Goal: Information Seeking & Learning: Learn about a topic

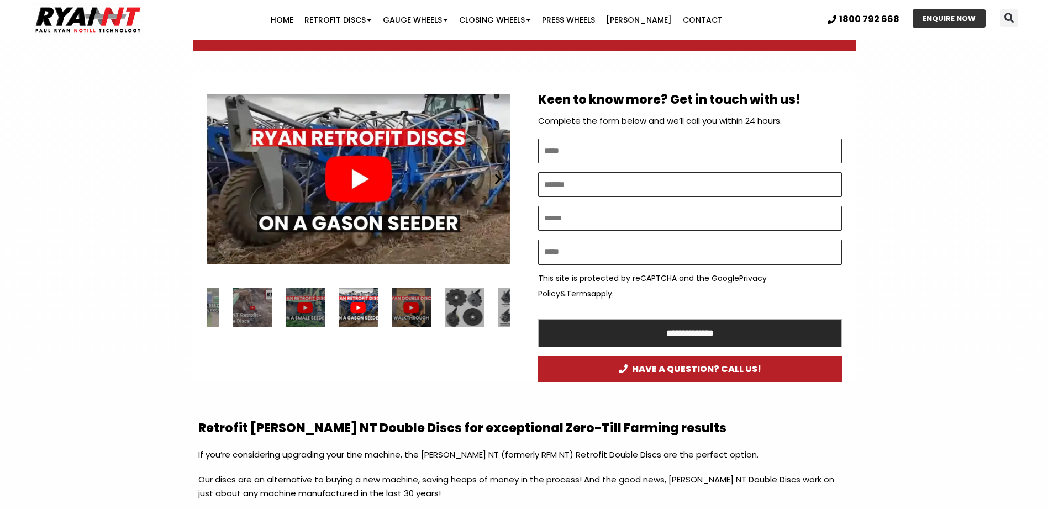
scroll to position [608, 0]
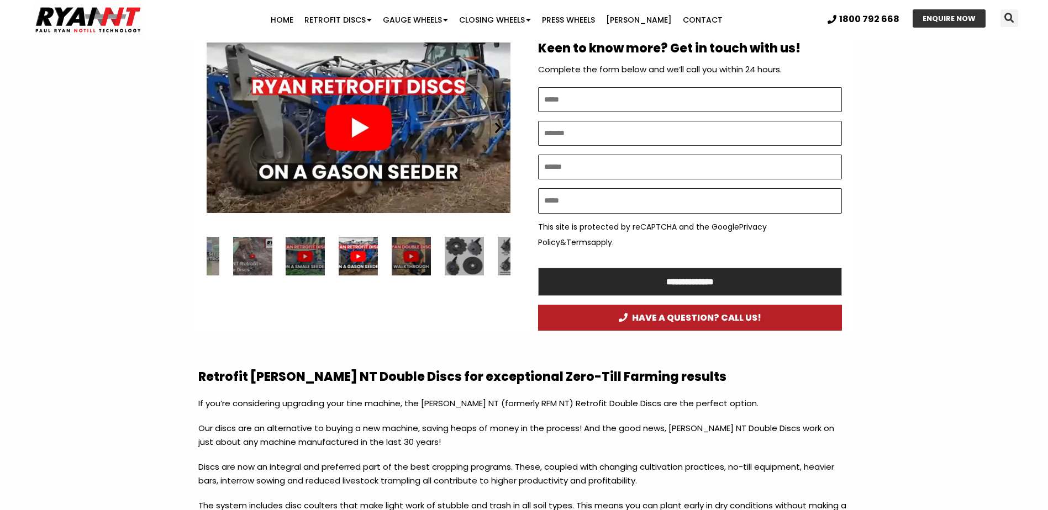
click at [251, 254] on div "1 / 34" at bounding box center [252, 256] width 39 height 39
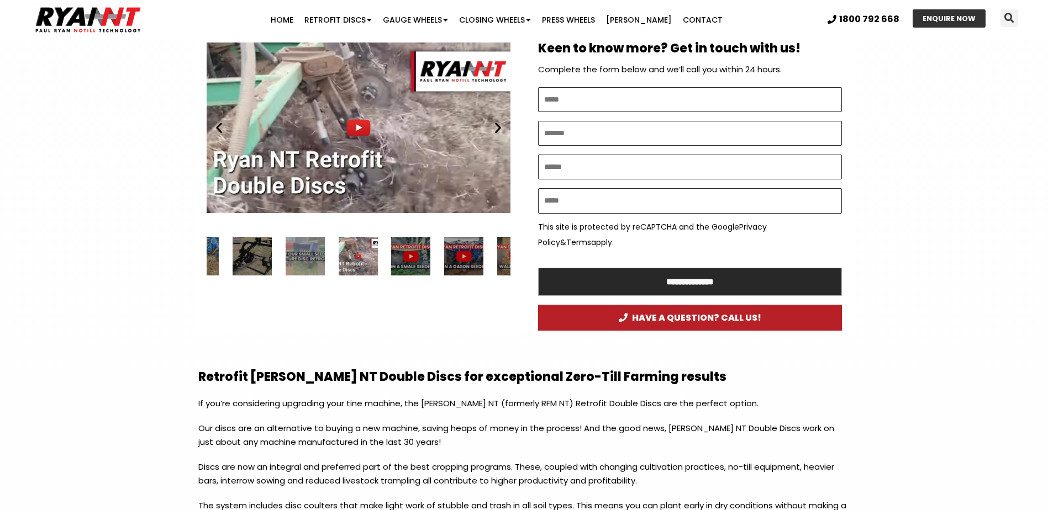
click at [299, 254] on div "34 / 34" at bounding box center [305, 256] width 39 height 39
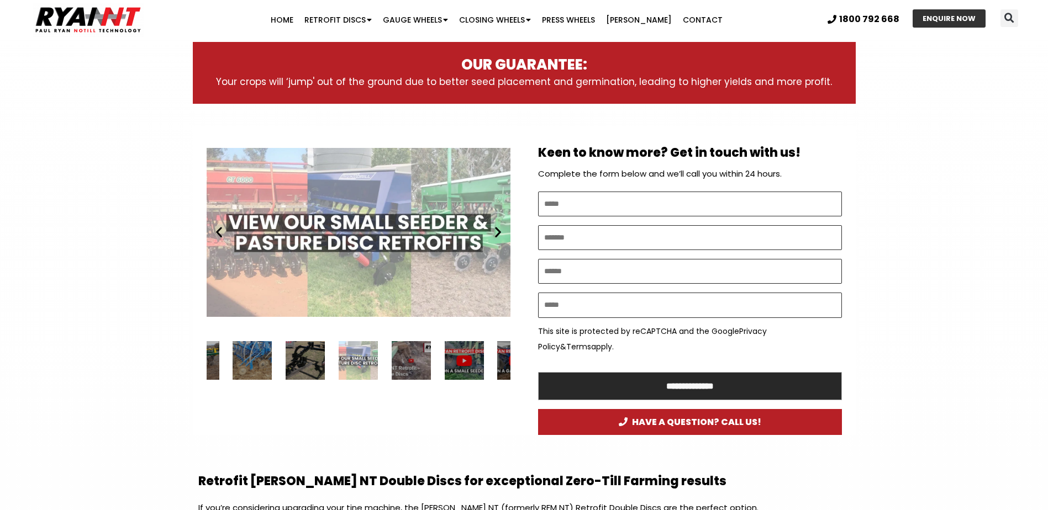
scroll to position [497, 0]
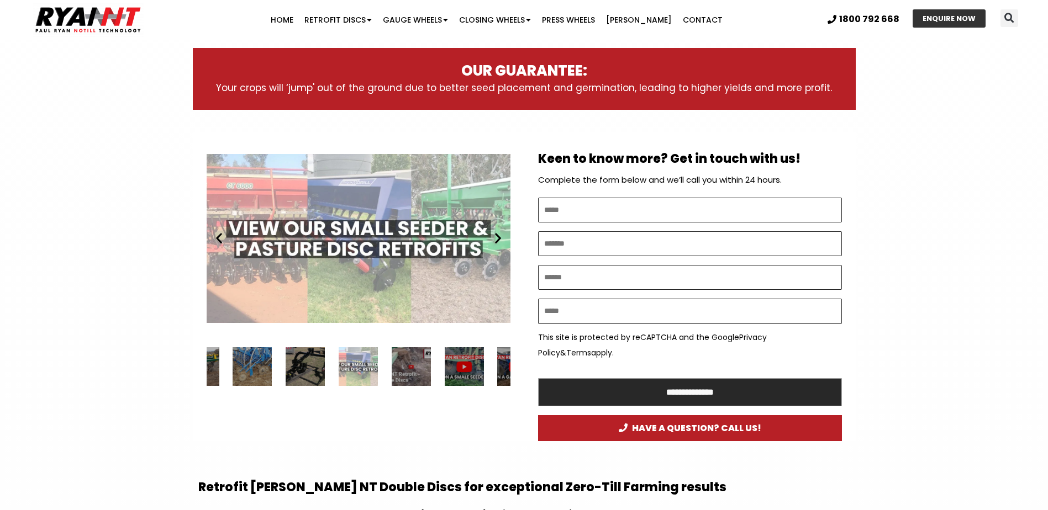
click at [309, 362] on div "33 / 34" at bounding box center [305, 366] width 39 height 39
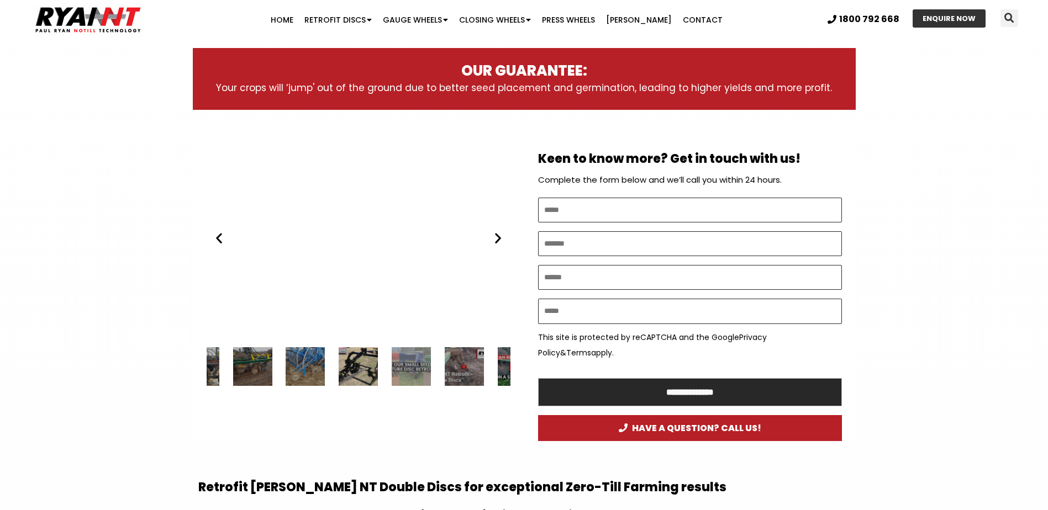
click at [309, 362] on div "32 / 34" at bounding box center [305, 366] width 39 height 39
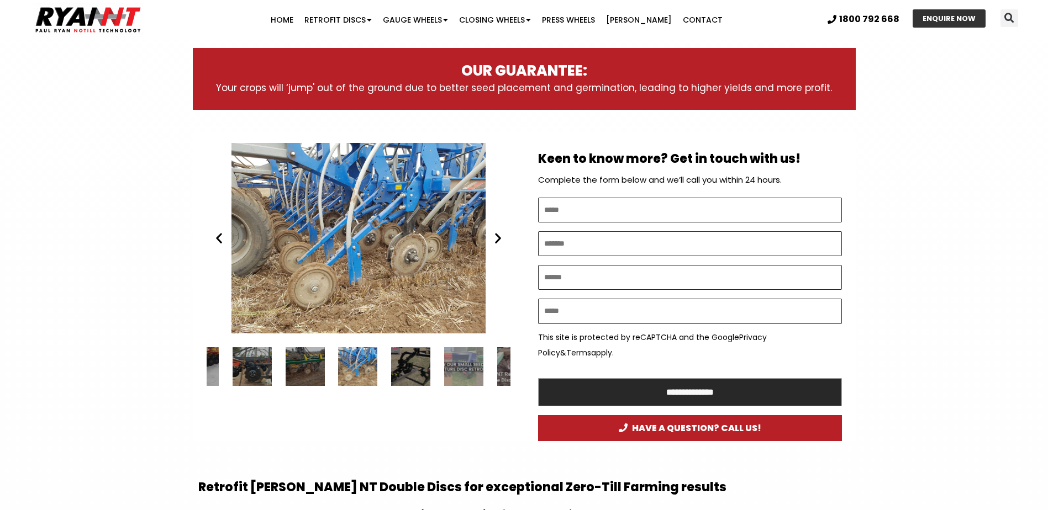
click at [309, 362] on div "31 / 34" at bounding box center [305, 366] width 39 height 39
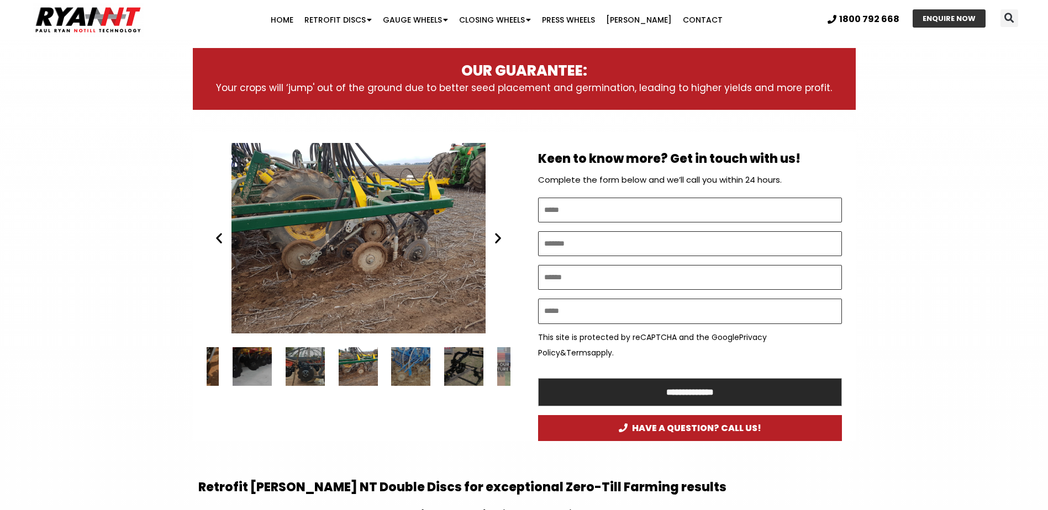
click at [309, 362] on div "30 / 34" at bounding box center [305, 366] width 39 height 39
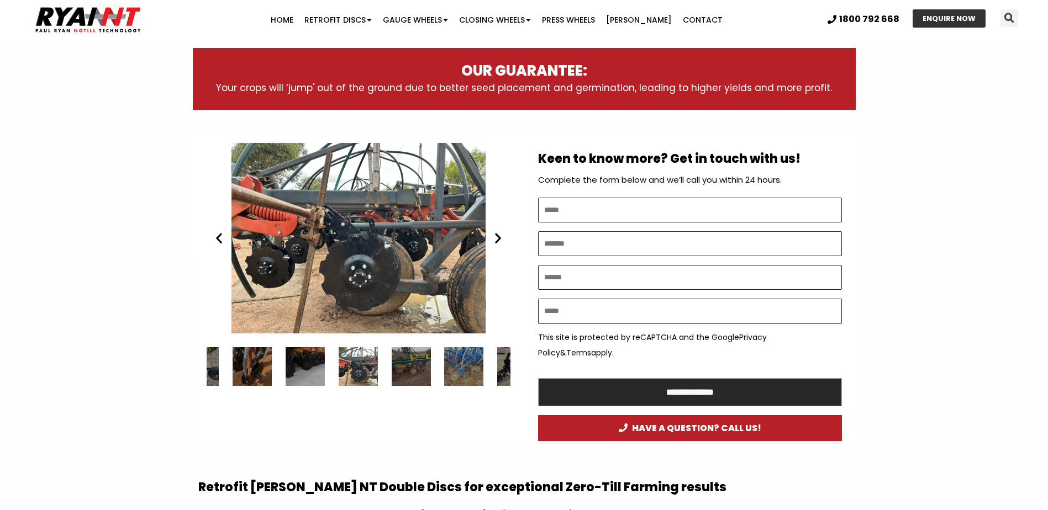
click at [309, 362] on div "29 / 34" at bounding box center [305, 366] width 39 height 39
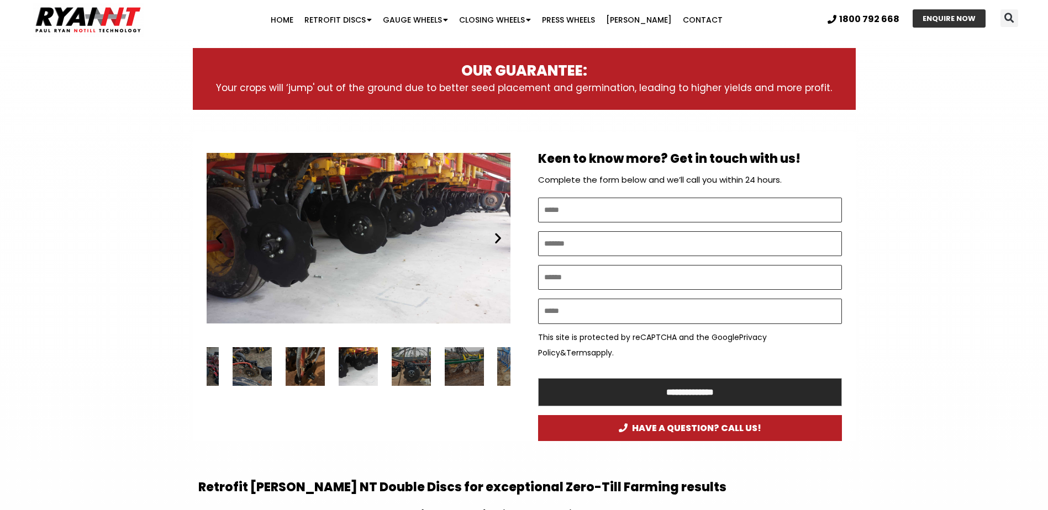
click at [309, 362] on div "28 / 34" at bounding box center [305, 366] width 39 height 39
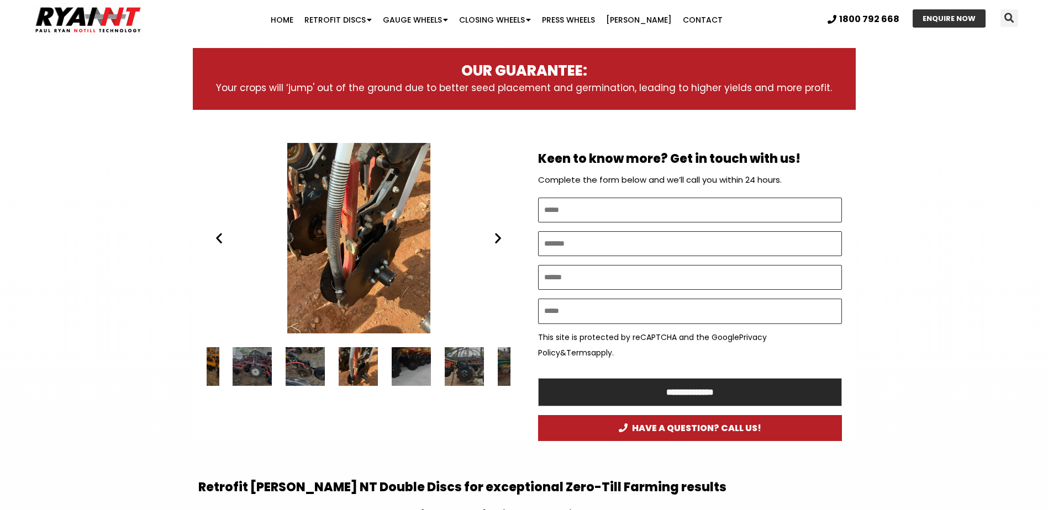
click at [309, 362] on div "27 / 34" at bounding box center [305, 366] width 39 height 39
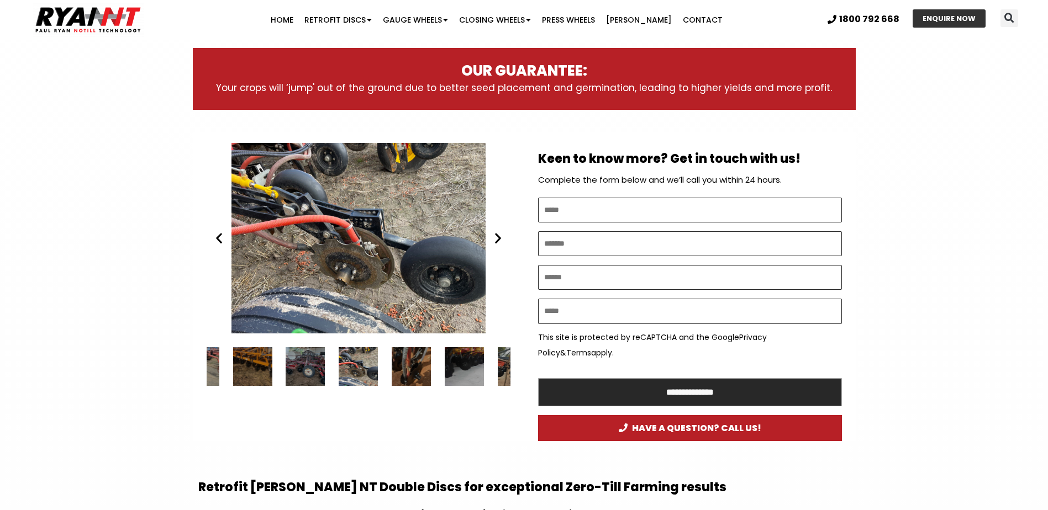
click at [309, 362] on div "26 / 34" at bounding box center [305, 366] width 39 height 39
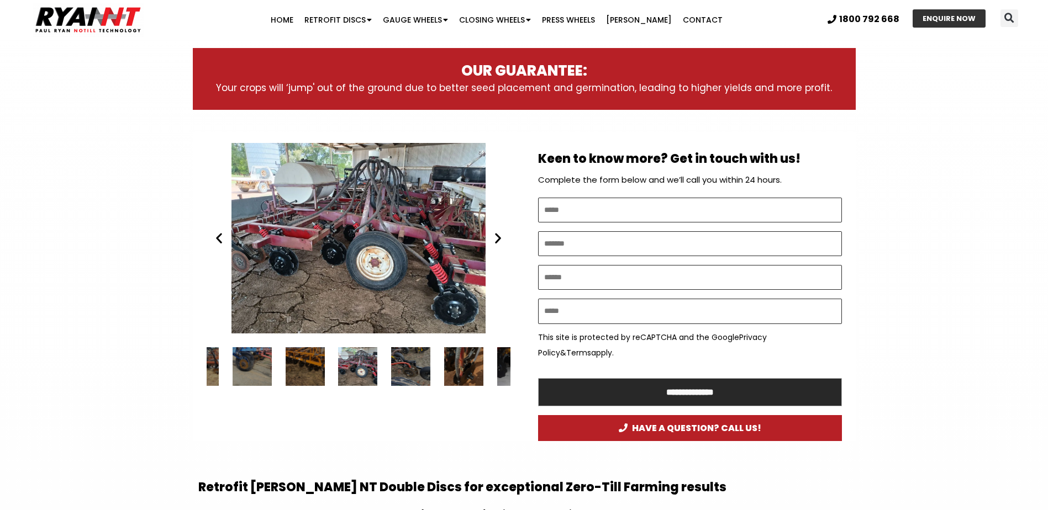
click at [309, 362] on div "25 / 34" at bounding box center [305, 366] width 39 height 39
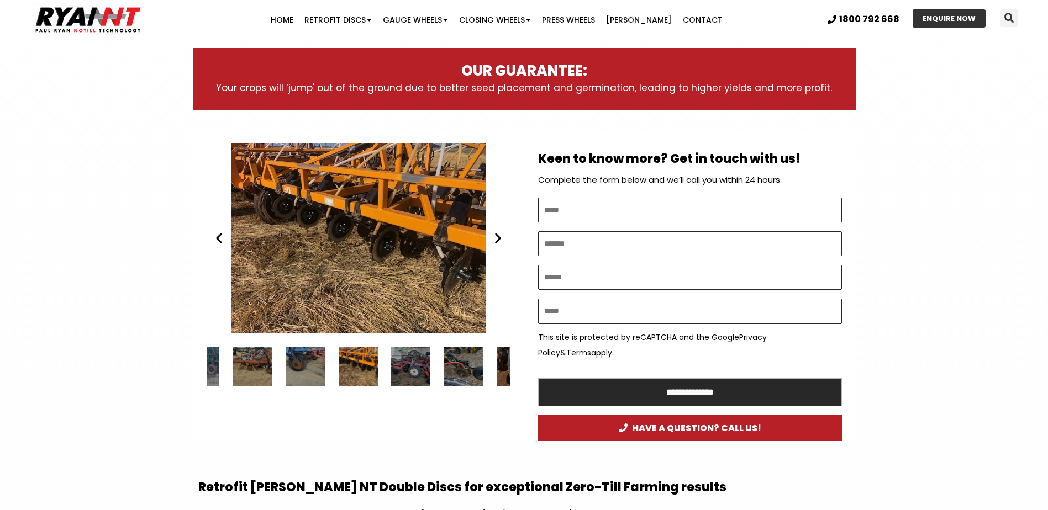
click at [309, 362] on div "24 / 34" at bounding box center [305, 366] width 39 height 39
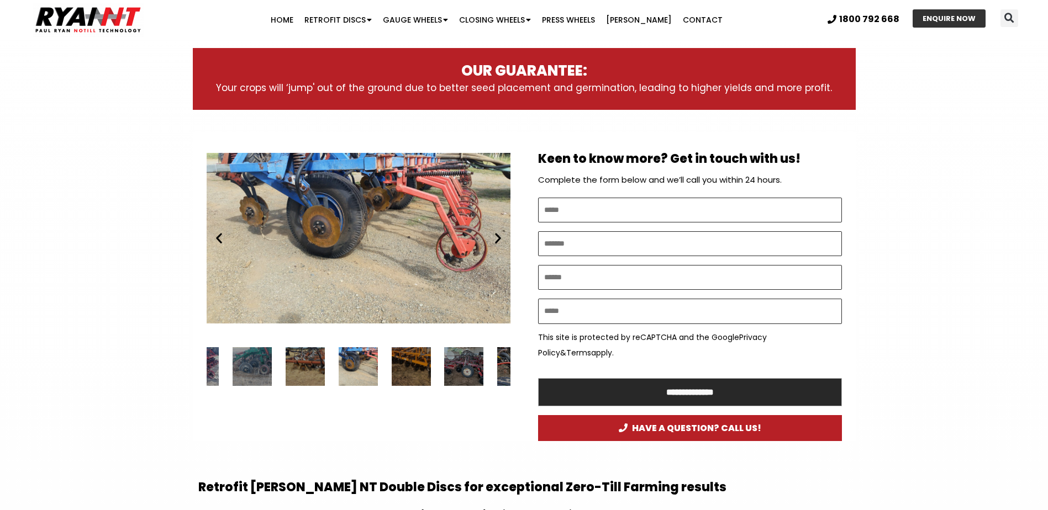
click at [309, 362] on div "23 / 34" at bounding box center [305, 366] width 39 height 39
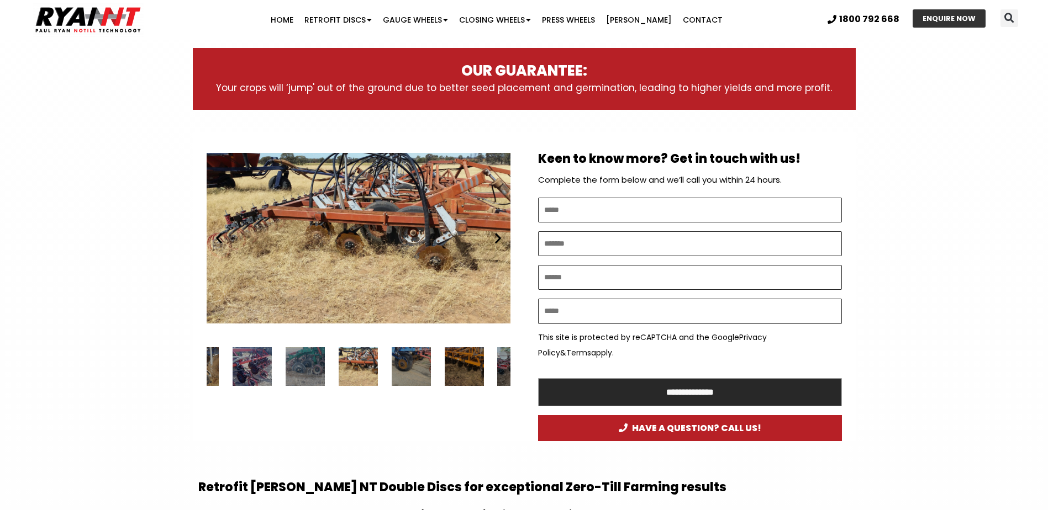
click at [309, 362] on div "22 / 34" at bounding box center [305, 366] width 39 height 39
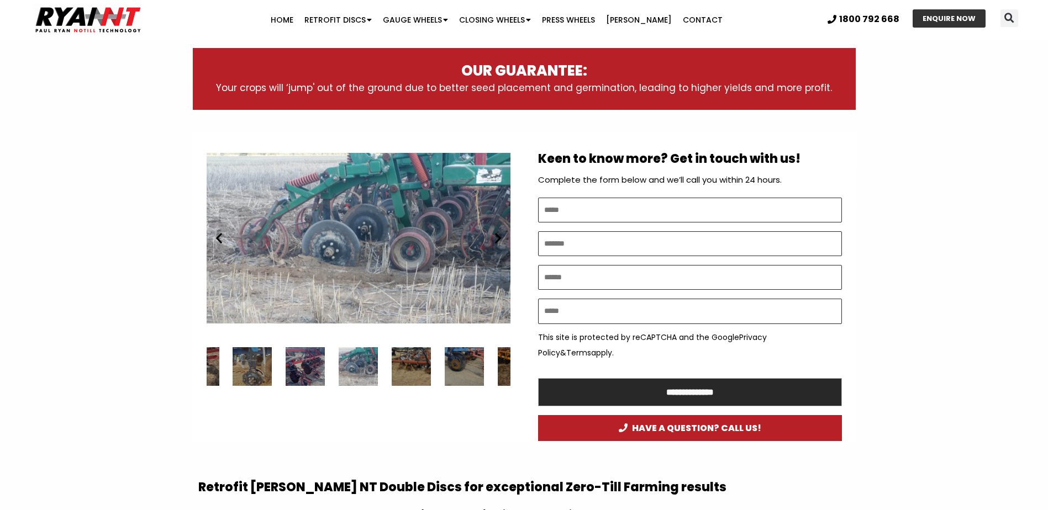
click at [309, 362] on div "21 / 34" at bounding box center [305, 366] width 39 height 39
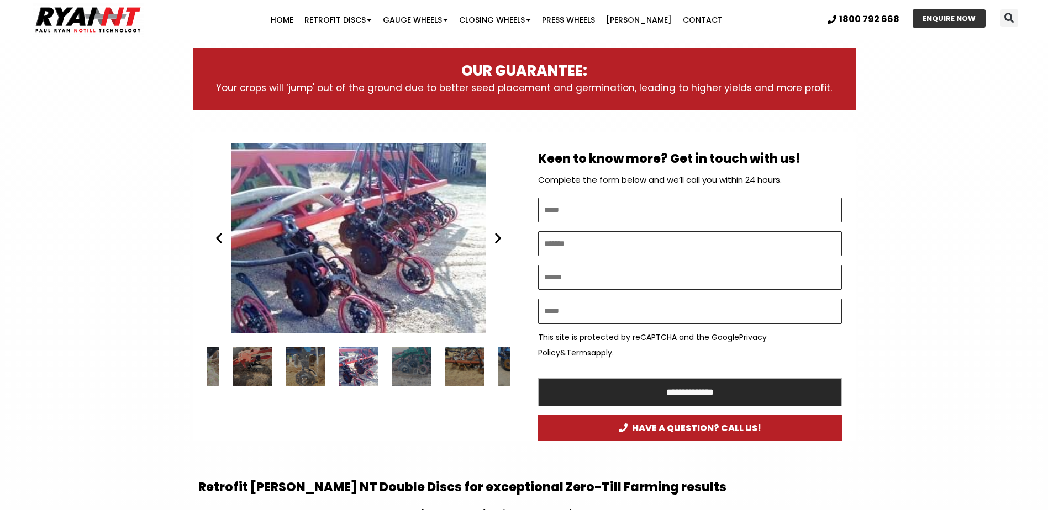
click at [309, 362] on div "20 / 34" at bounding box center [305, 366] width 39 height 39
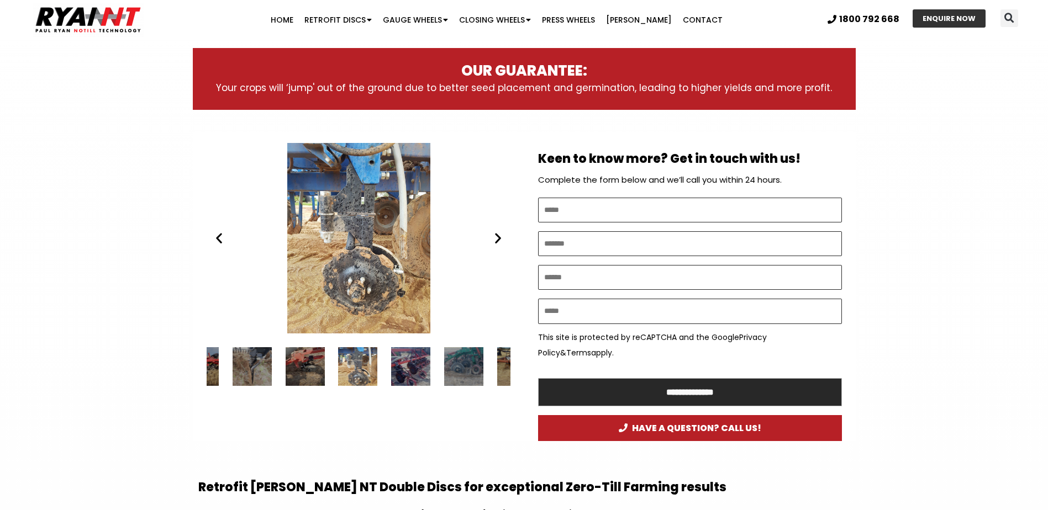
click at [309, 362] on div "19 / 34" at bounding box center [305, 366] width 39 height 39
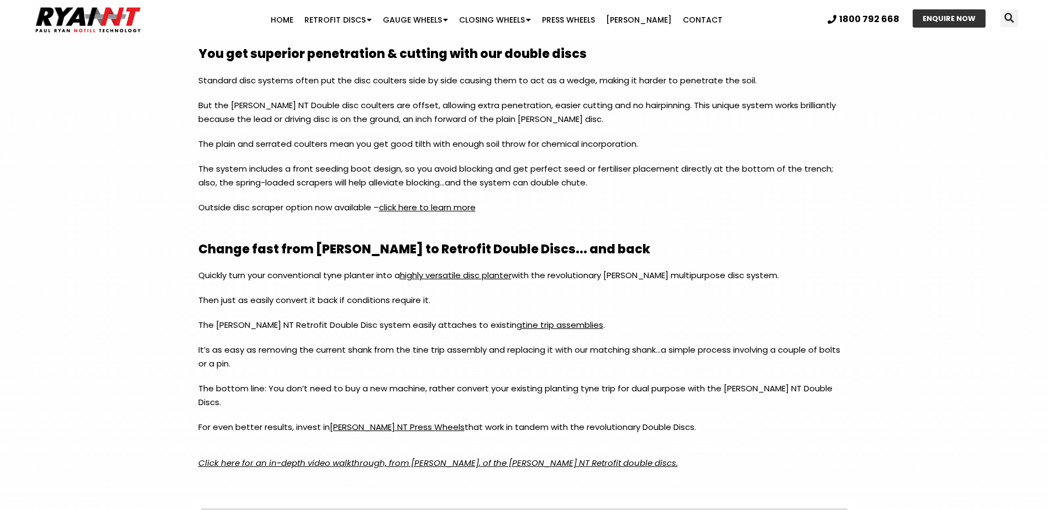
scroll to position [1160, 0]
click at [375, 457] on em "Click here for an in-depth video walkthrough, from Paul Ryan, of the RYAN NT Re…" at bounding box center [437, 463] width 479 height 12
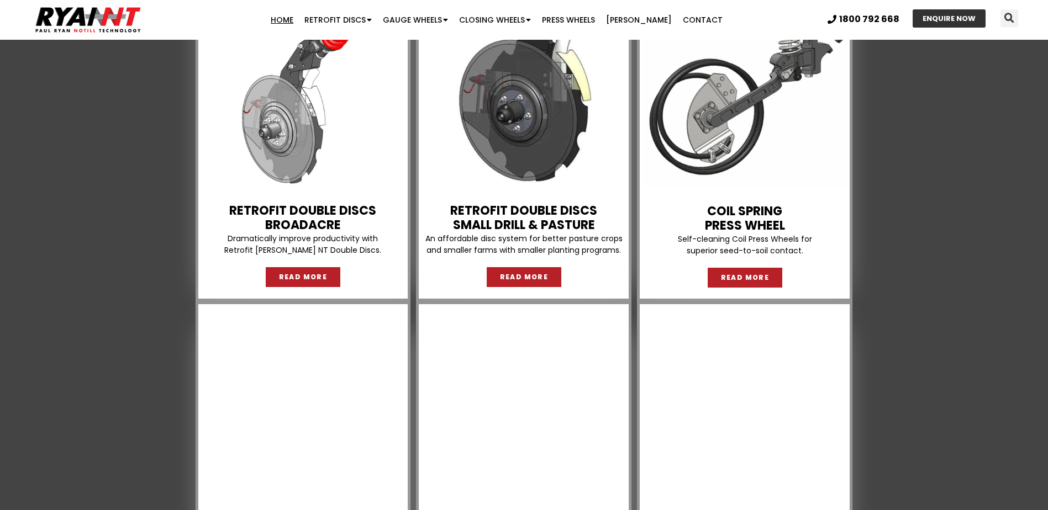
scroll to position [994, 0]
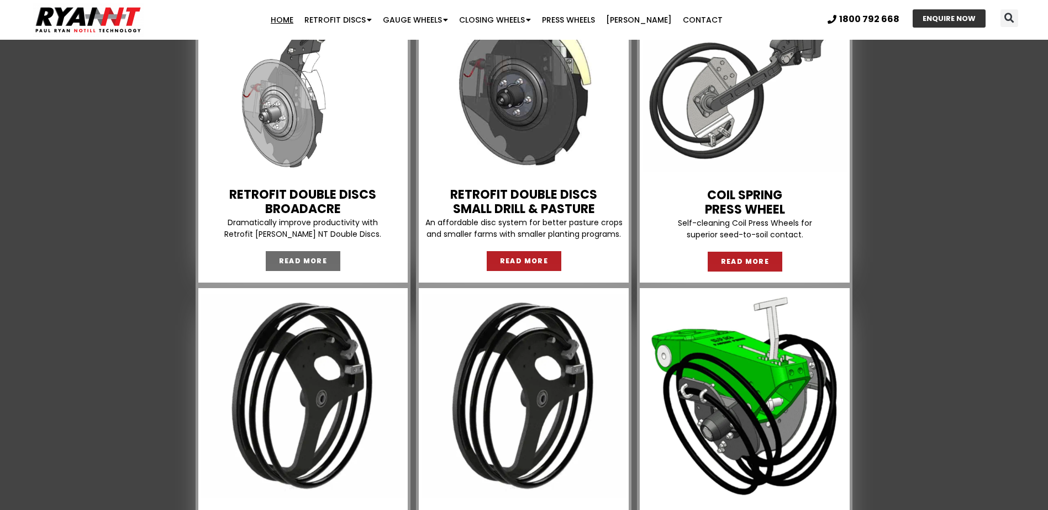
click at [299, 259] on span "READ MORE" at bounding box center [303, 261] width 49 height 7
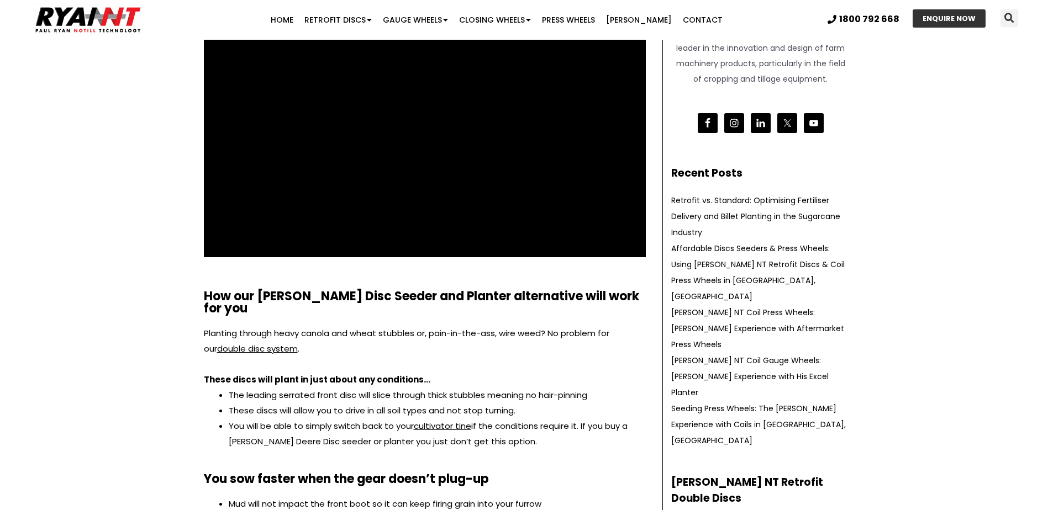
scroll to position [55, 0]
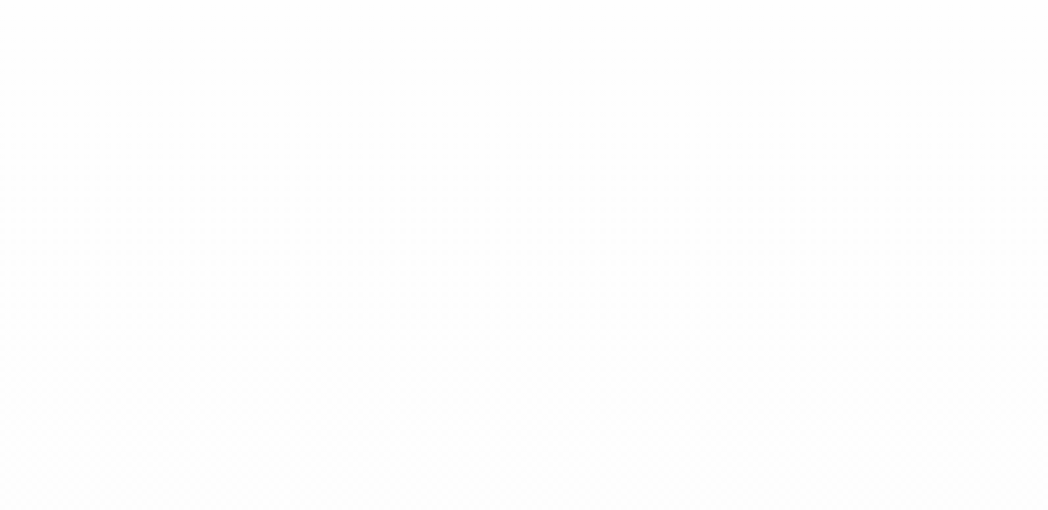
scroll to position [1160, 0]
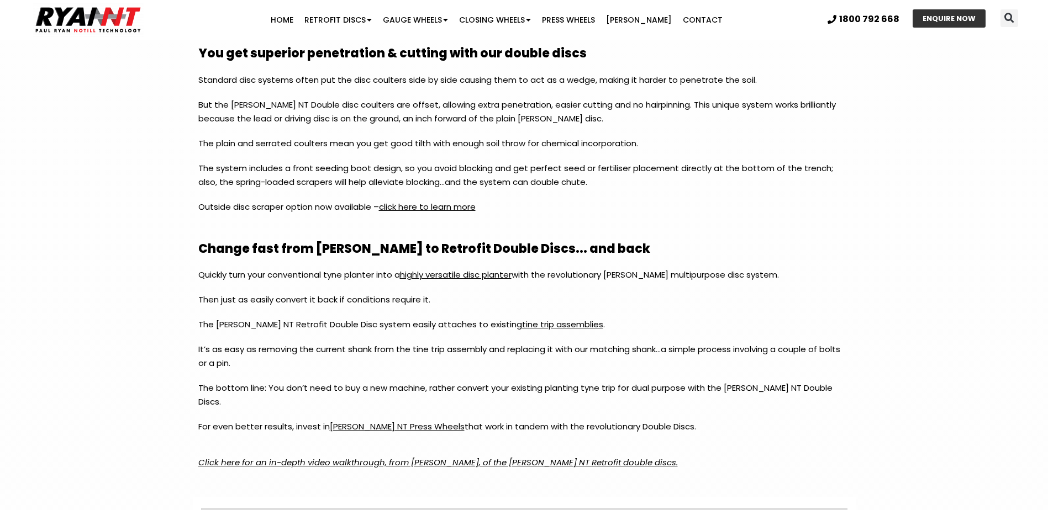
click at [375, 421] on span "[PERSON_NAME] NT Press Wheels" at bounding box center [397, 427] width 135 height 12
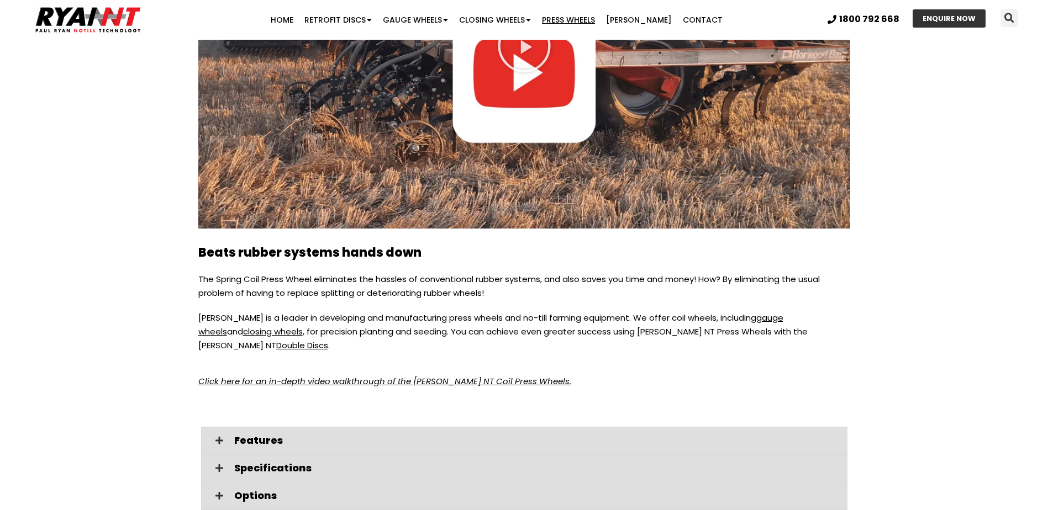
scroll to position [1989, 0]
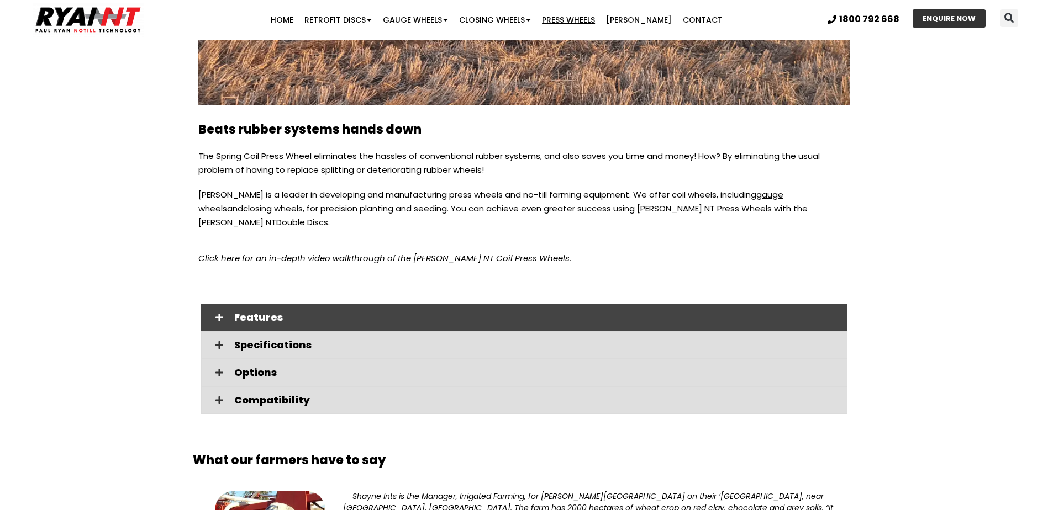
click at [276, 313] on span "Features" at bounding box center [536, 318] width 604 height 10
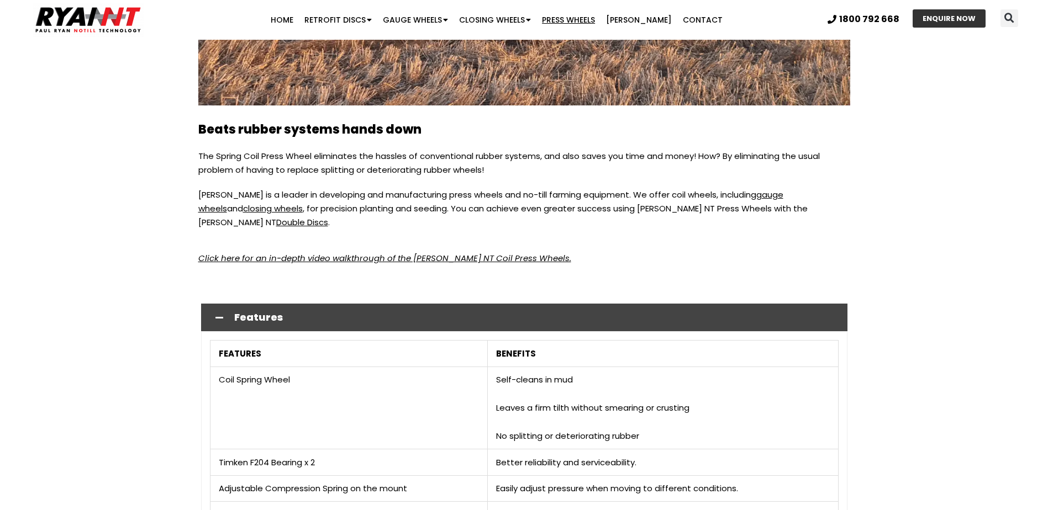
scroll to position [2154, 0]
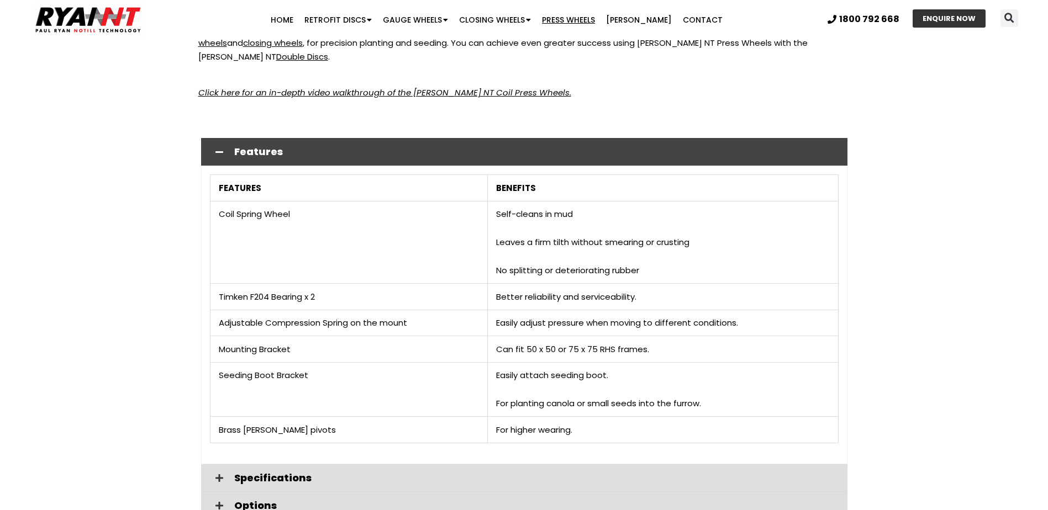
click at [234, 147] on span "Features" at bounding box center [536, 152] width 604 height 10
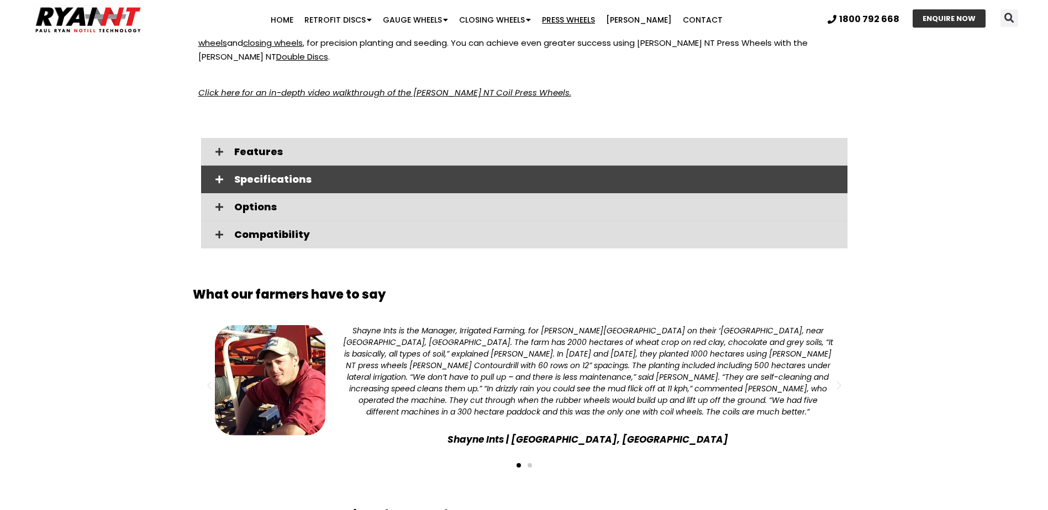
click at [249, 175] on span "Specifications" at bounding box center [536, 180] width 604 height 10
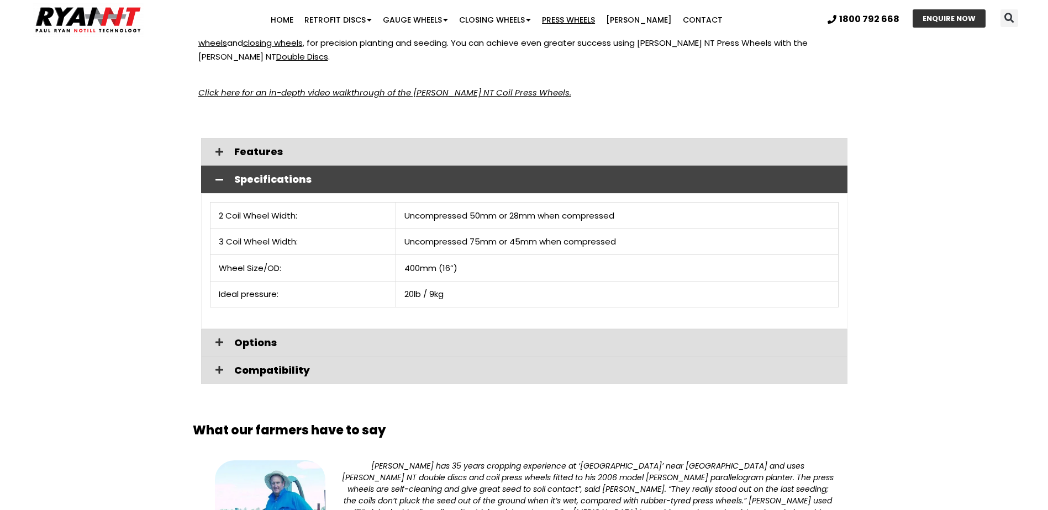
click at [276, 175] on span "Specifications" at bounding box center [536, 180] width 604 height 10
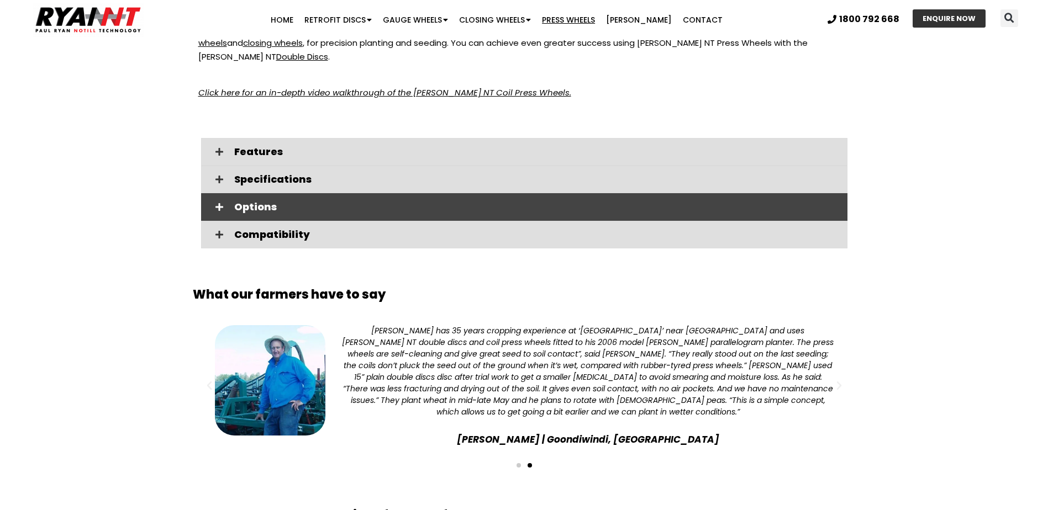
click at [253, 202] on span "Options" at bounding box center [536, 207] width 604 height 10
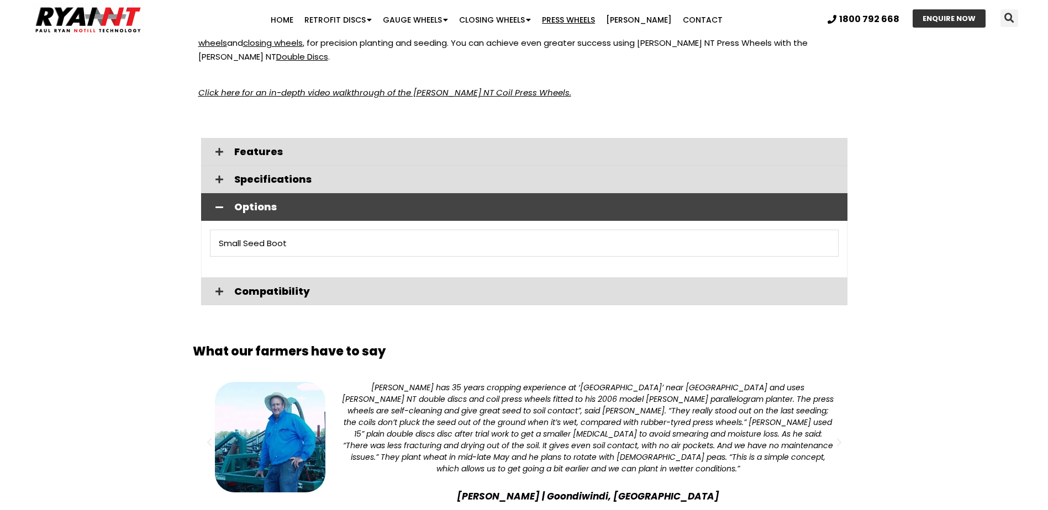
click at [262, 193] on div "Options" at bounding box center [524, 207] width 646 height 28
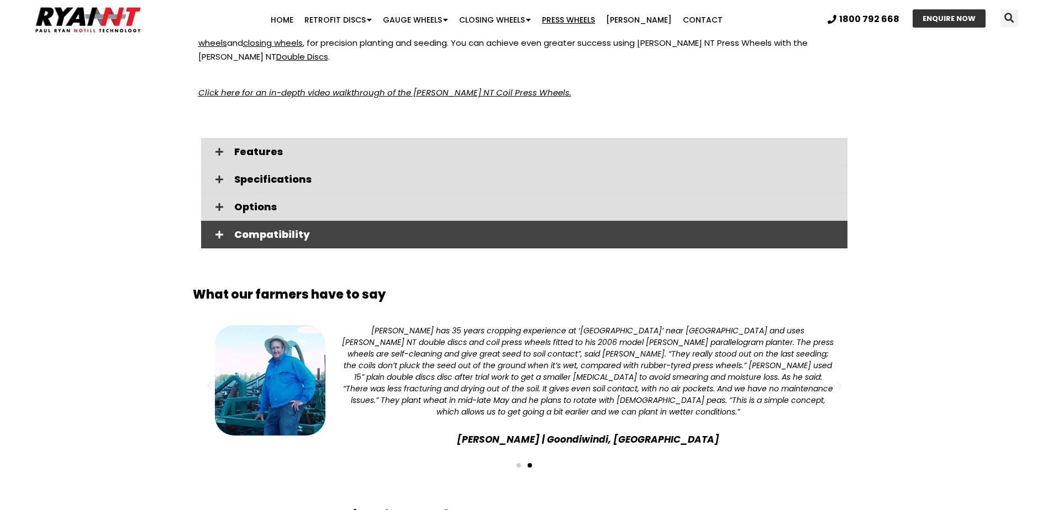
click at [297, 230] on span "Compatibility" at bounding box center [536, 235] width 604 height 10
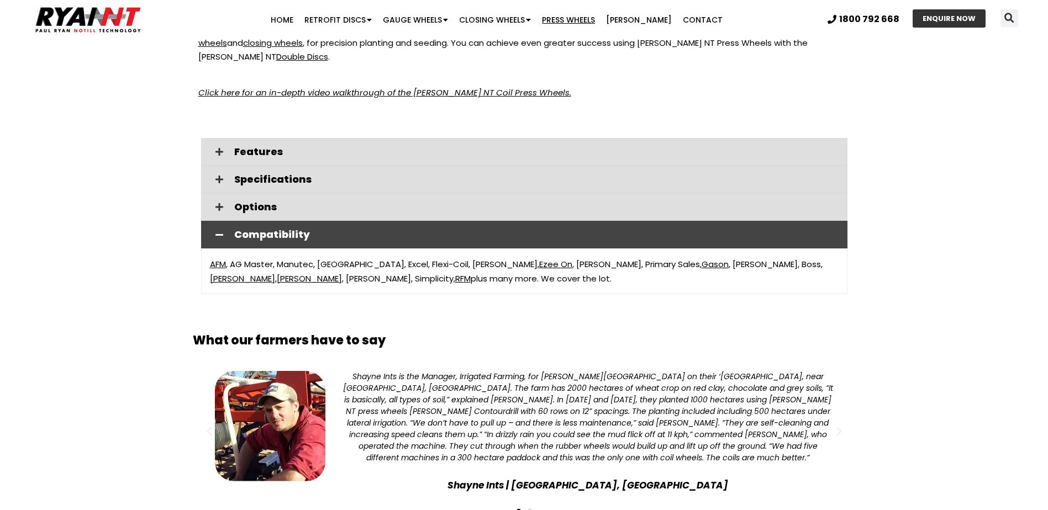
click at [275, 273] on span "Morris" at bounding box center [242, 279] width 65 height 12
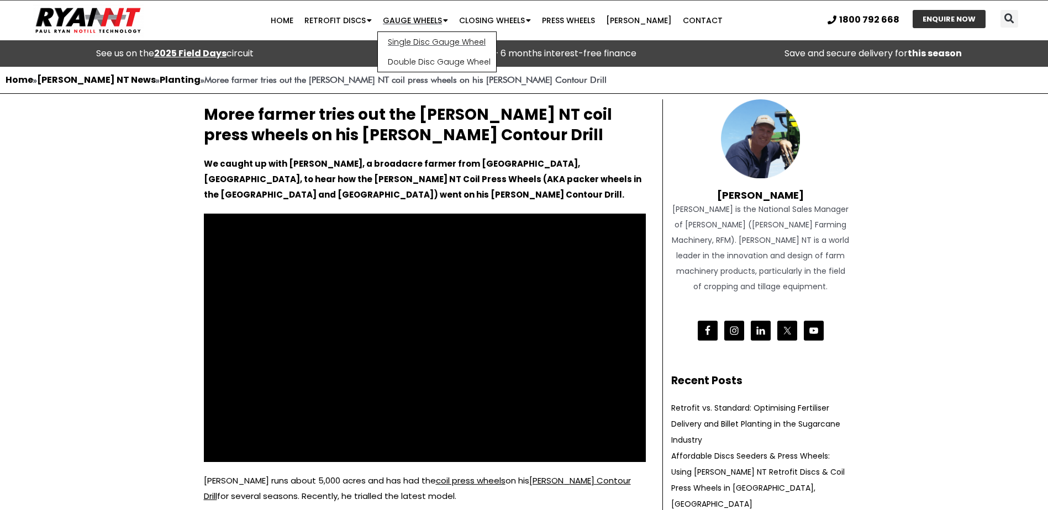
click at [441, 39] on link "Single Disc Gauge Wheel" at bounding box center [437, 42] width 118 height 20
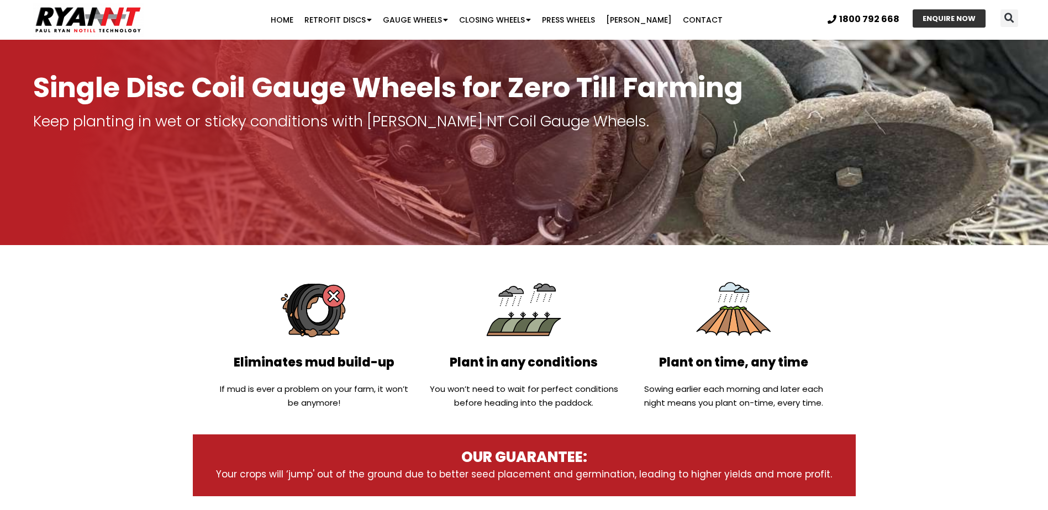
scroll to position [8, 0]
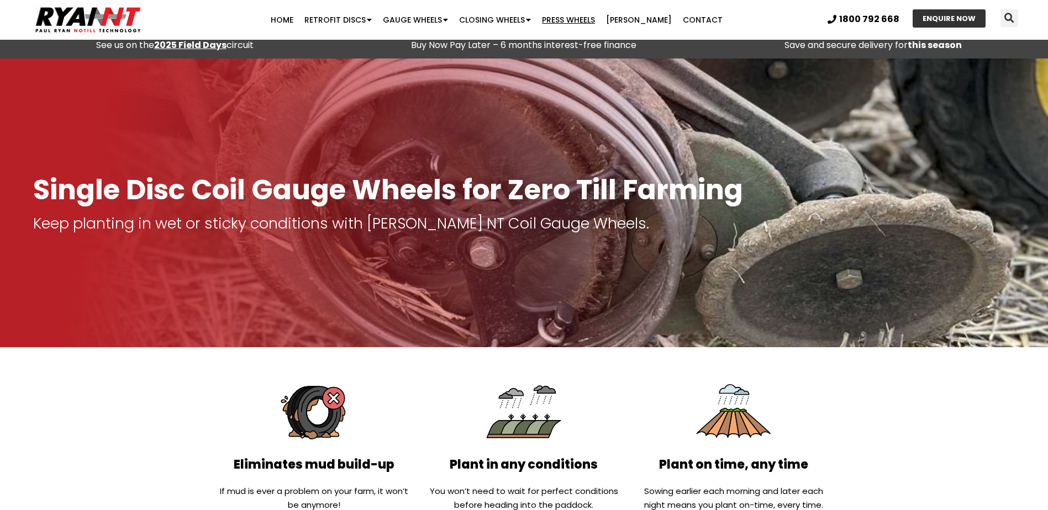
click at [571, 18] on link "Press Wheels" at bounding box center [568, 20] width 64 height 22
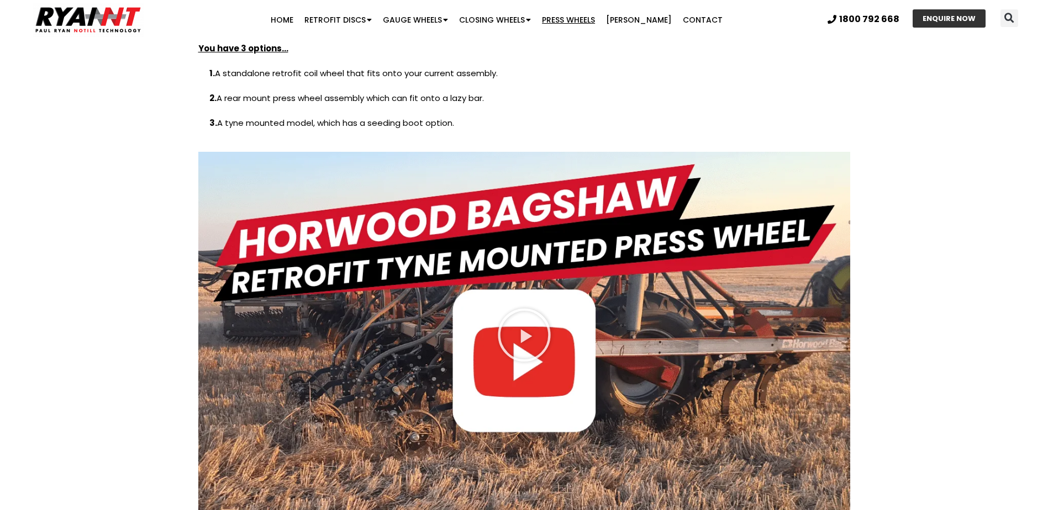
scroll to position [1436, 0]
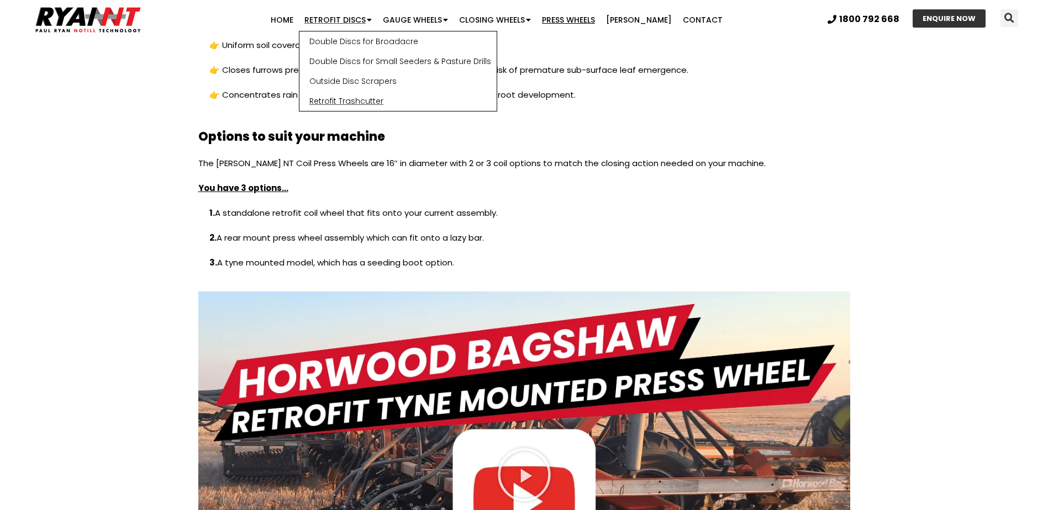
click at [348, 102] on link "Retrofit Trashcutter" at bounding box center [397, 101] width 197 height 20
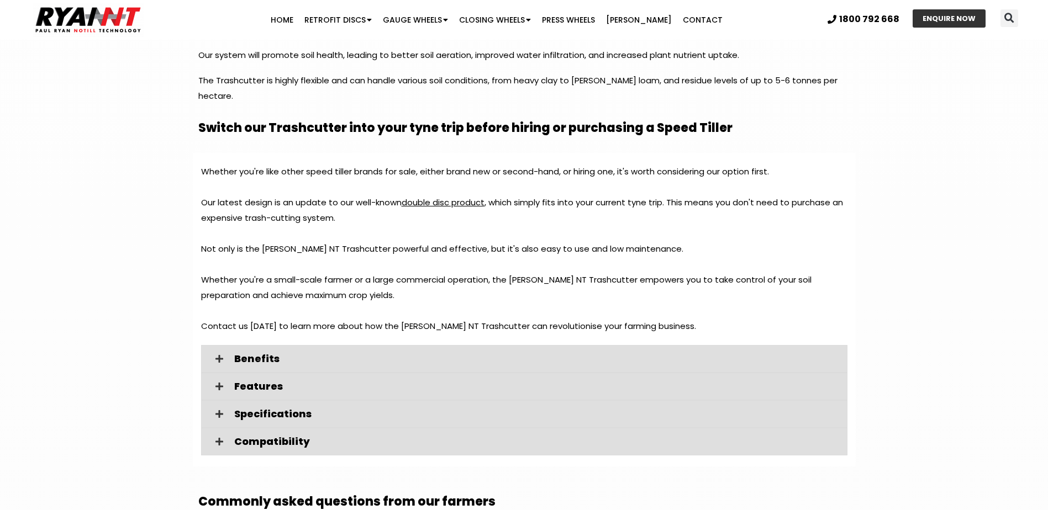
scroll to position [1105, 0]
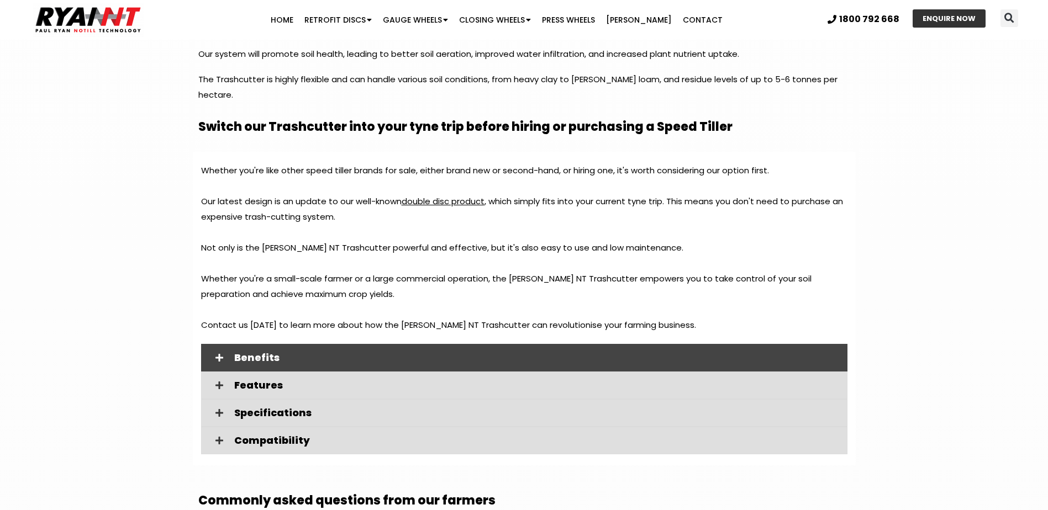
click at [254, 353] on span "Benefits" at bounding box center [536, 358] width 604 height 10
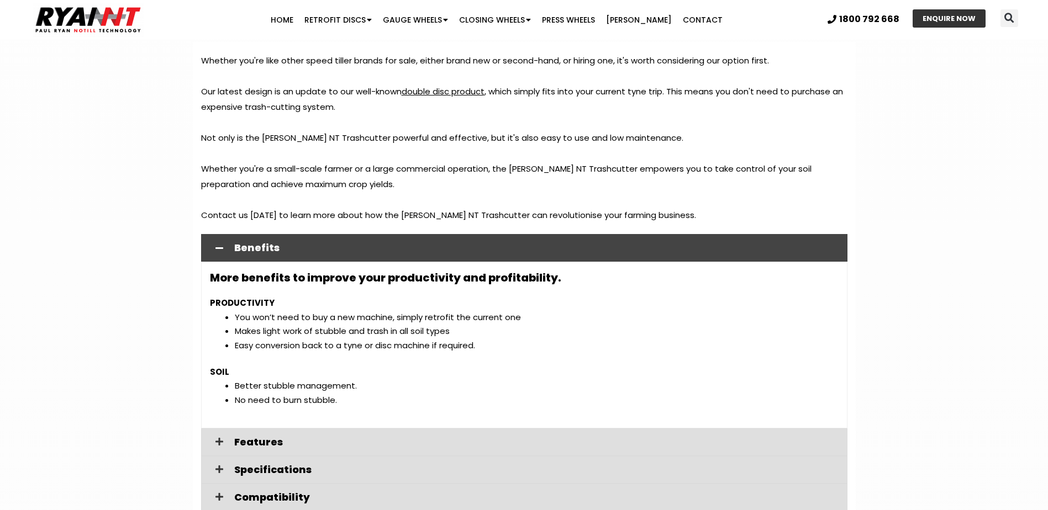
scroll to position [1215, 0]
click at [321, 242] on span "Benefits" at bounding box center [536, 247] width 604 height 10
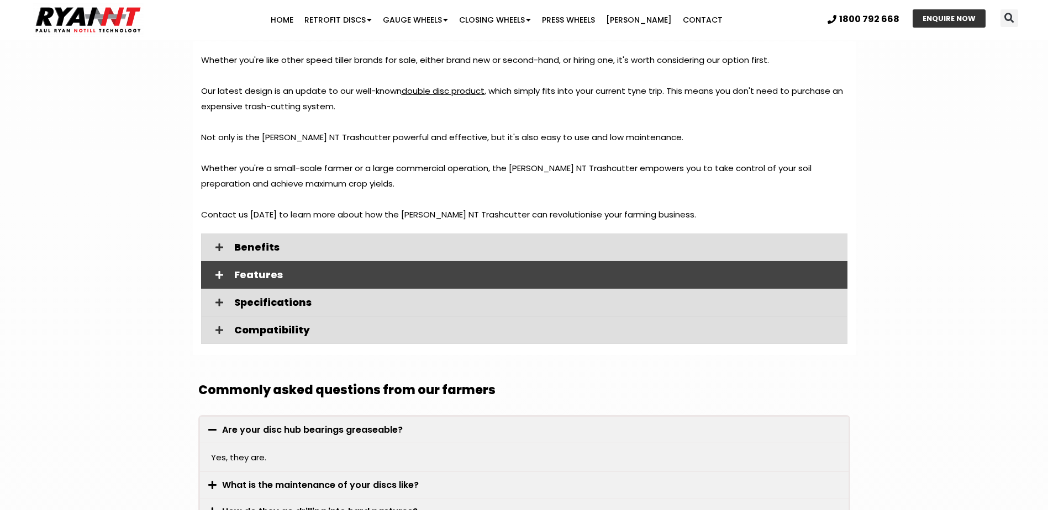
click at [252, 270] on span "Features" at bounding box center [536, 275] width 604 height 10
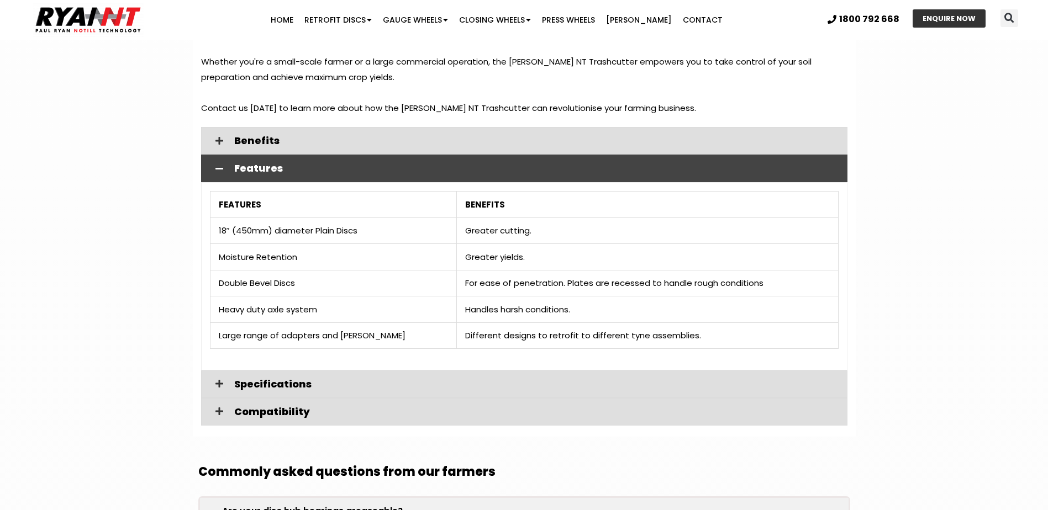
scroll to position [1326, 0]
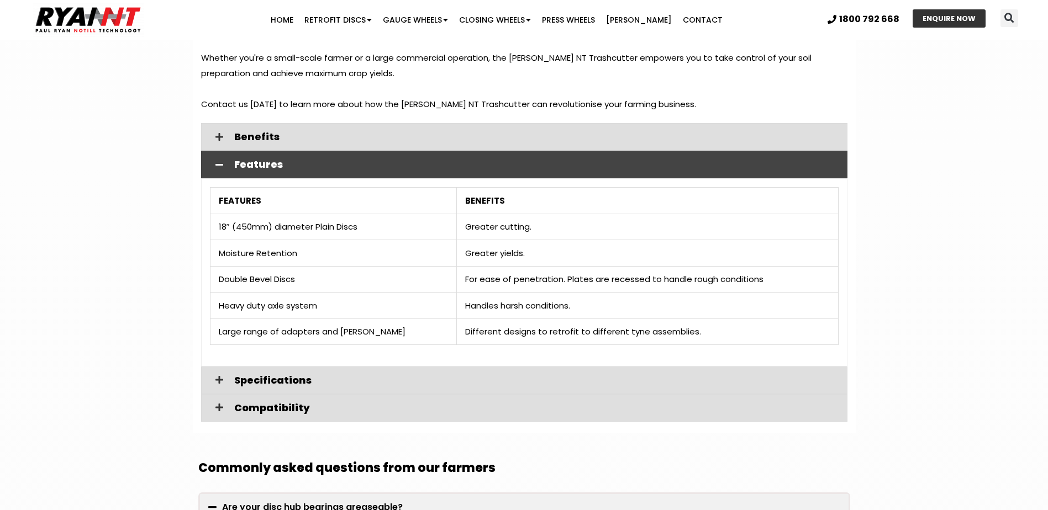
click at [242, 160] on span "Features" at bounding box center [536, 165] width 604 height 10
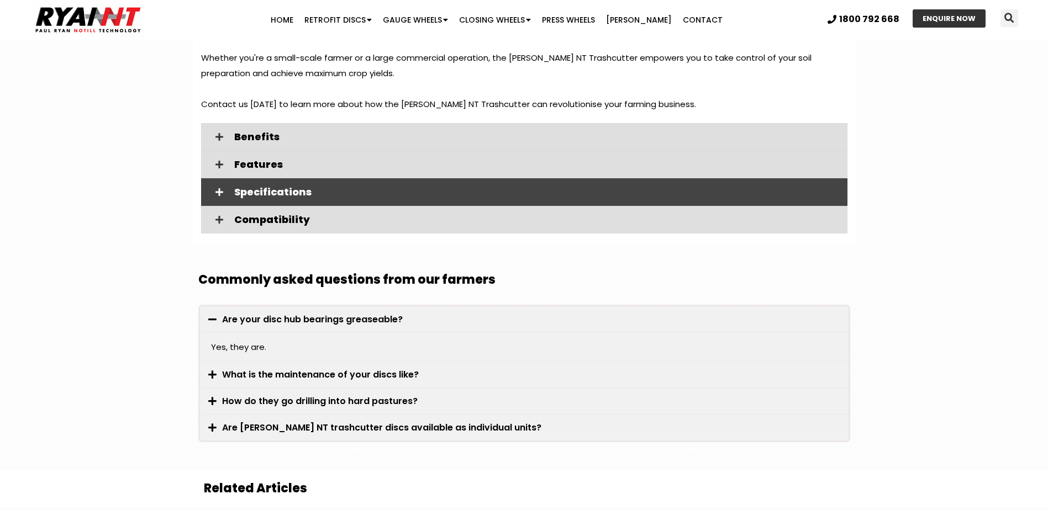
click at [250, 187] on span "Specifications" at bounding box center [536, 192] width 604 height 10
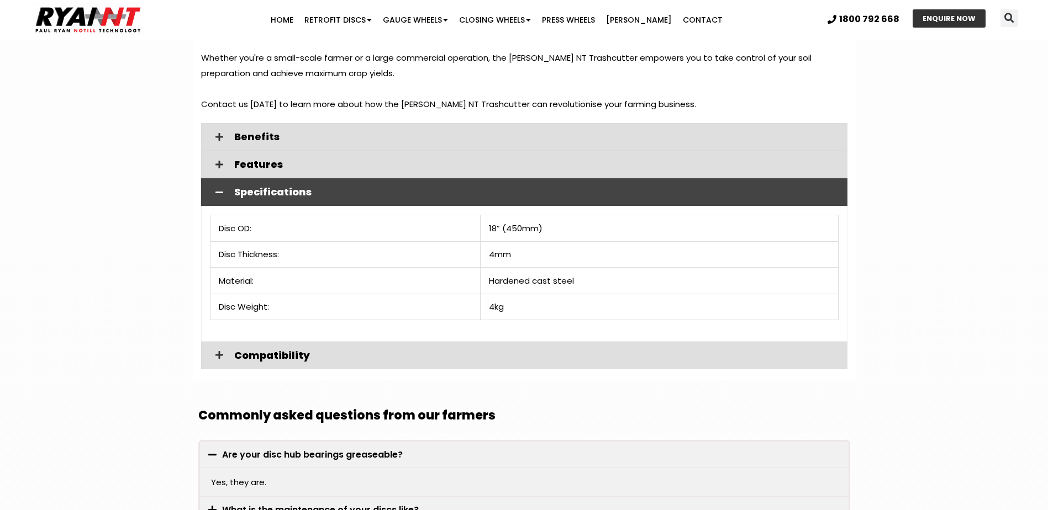
click at [265, 187] on span "Specifications" at bounding box center [536, 192] width 604 height 10
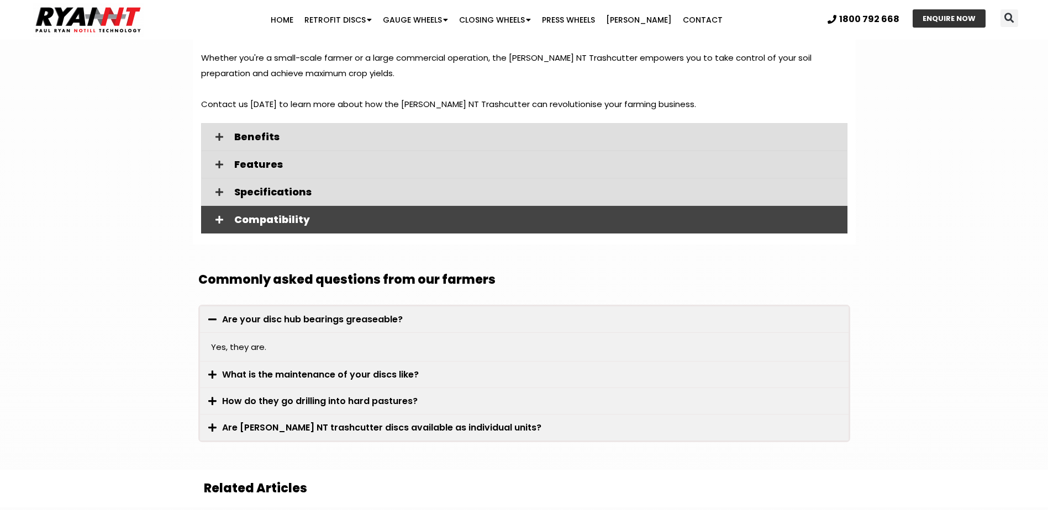
click at [268, 215] on span "Compatibility" at bounding box center [536, 220] width 604 height 10
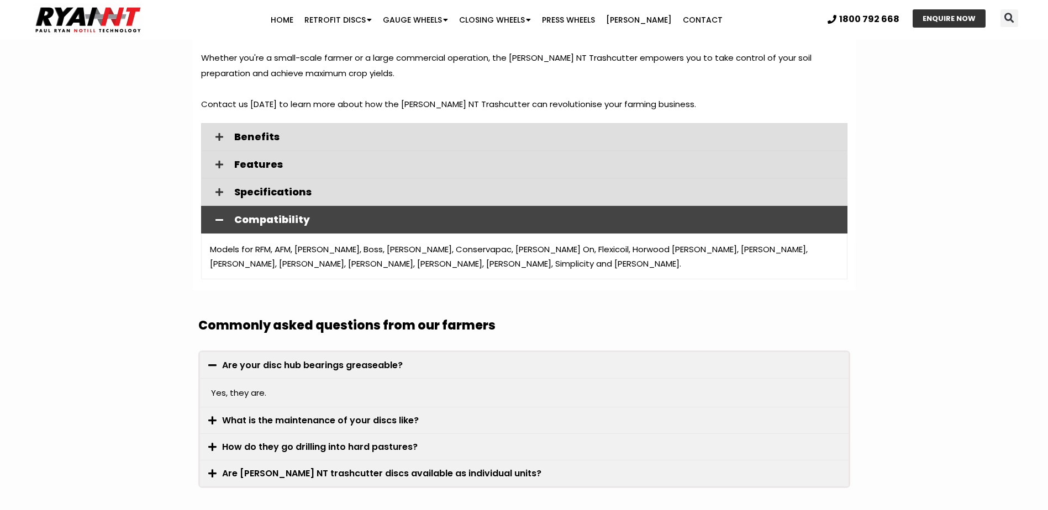
click at [261, 215] on span "Compatibility" at bounding box center [536, 220] width 604 height 10
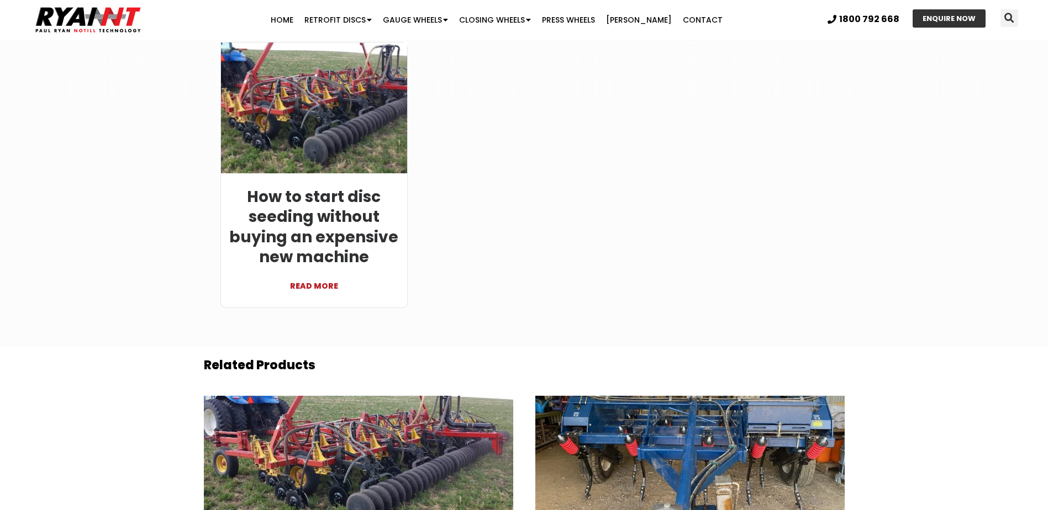
scroll to position [1768, 0]
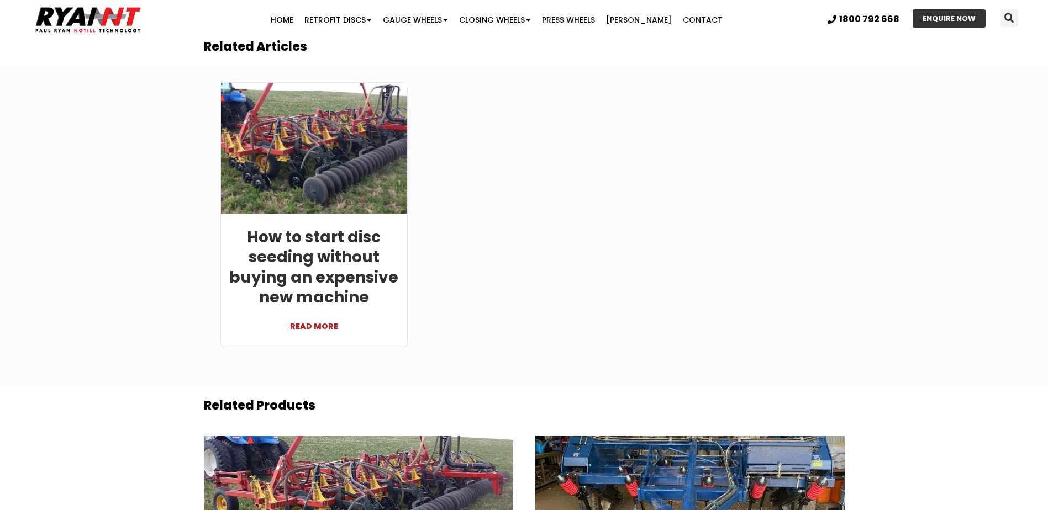
click at [320, 312] on link "READ MORE" at bounding box center [314, 321] width 170 height 27
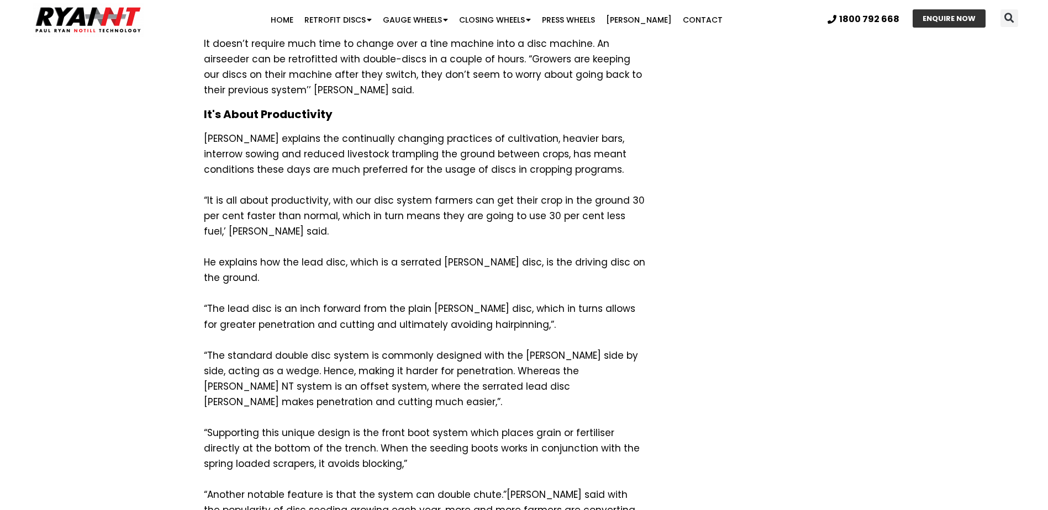
scroll to position [1215, 0]
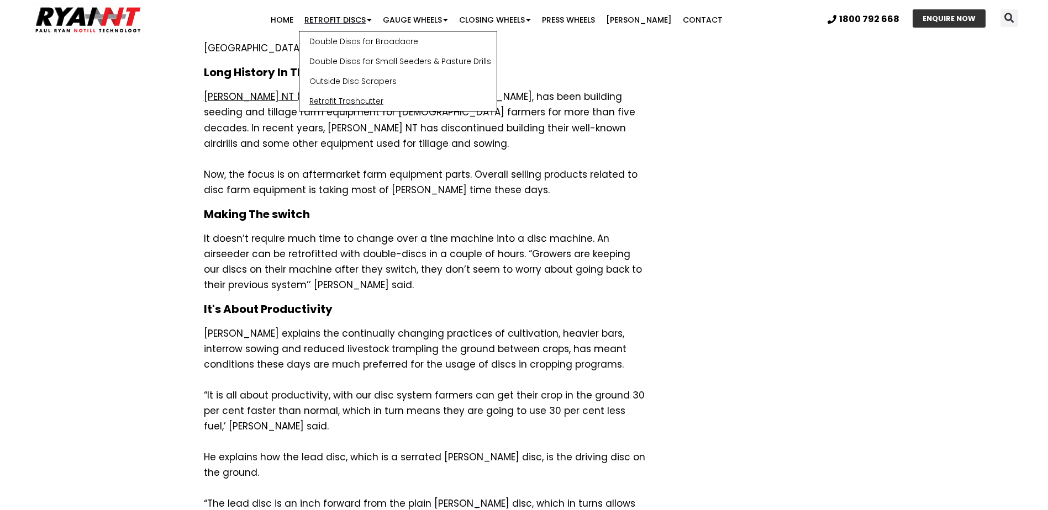
click at [353, 102] on link "Retrofit Trashcutter" at bounding box center [397, 101] width 197 height 20
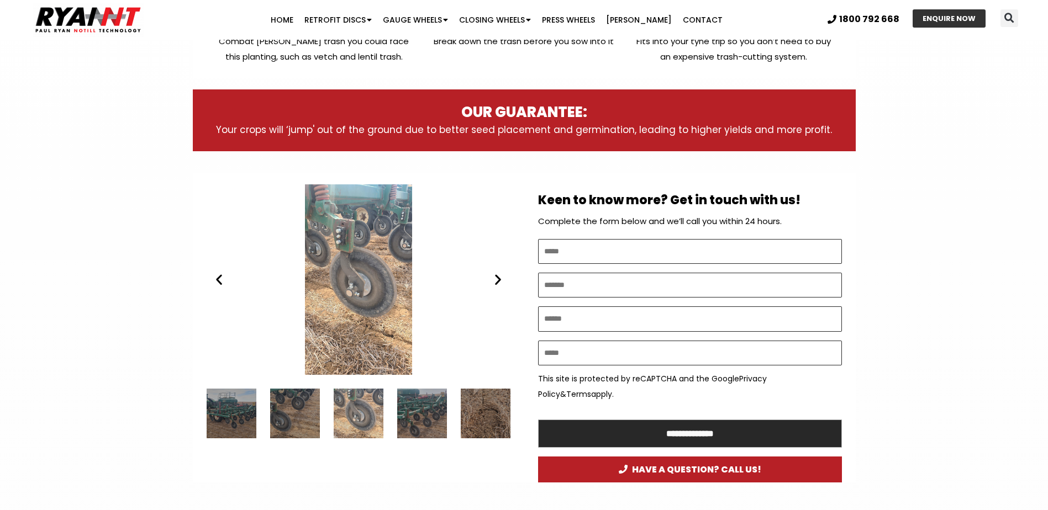
scroll to position [497, 0]
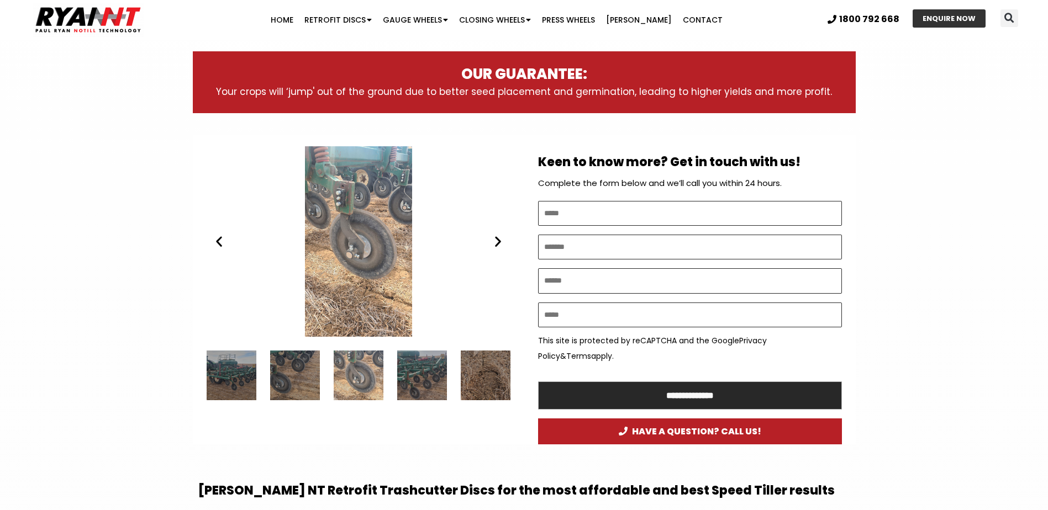
click at [497, 242] on icon "Next slide" at bounding box center [498, 242] width 14 height 14
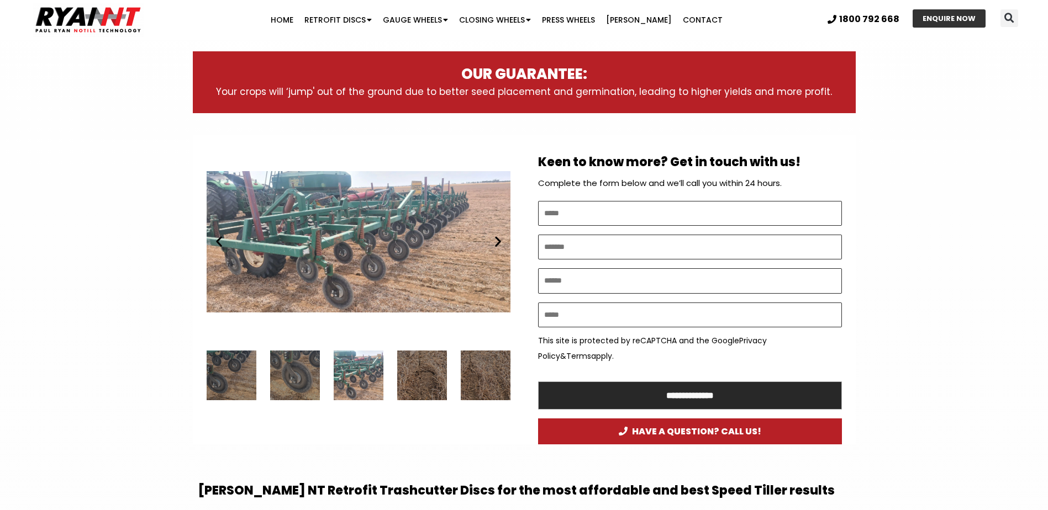
click at [497, 242] on icon "Next slide" at bounding box center [498, 242] width 14 height 14
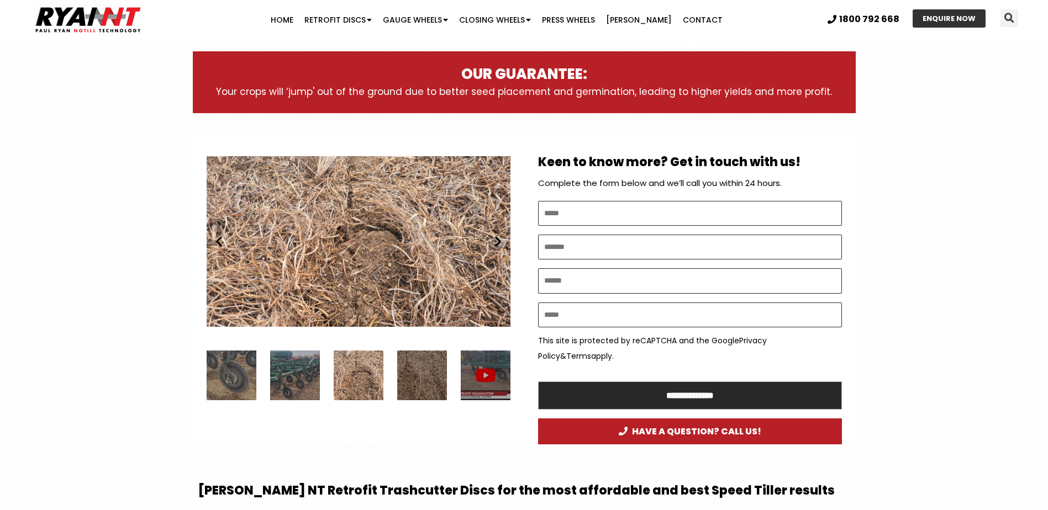
click at [497, 242] on icon "Next slide" at bounding box center [498, 242] width 14 height 14
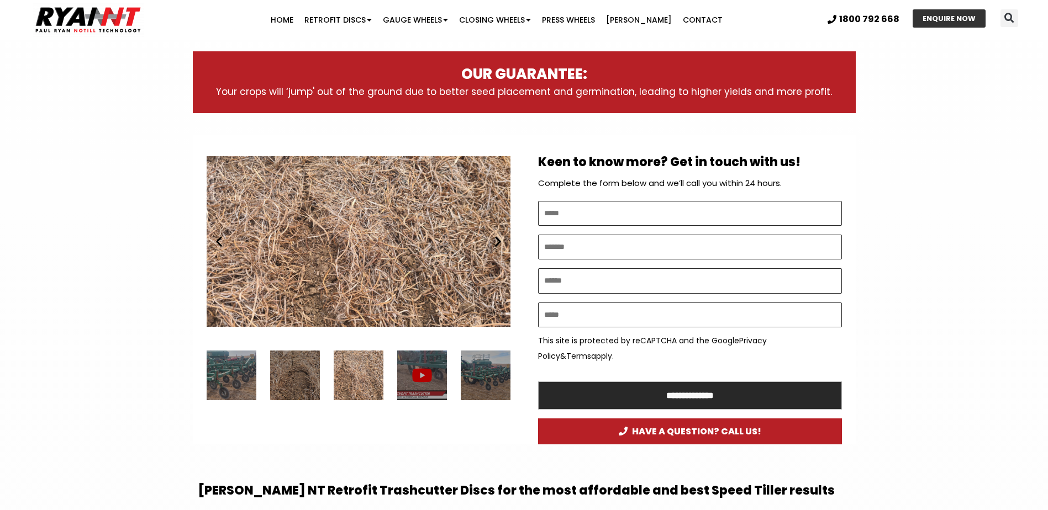
click at [497, 242] on icon "Next slide" at bounding box center [498, 242] width 14 height 14
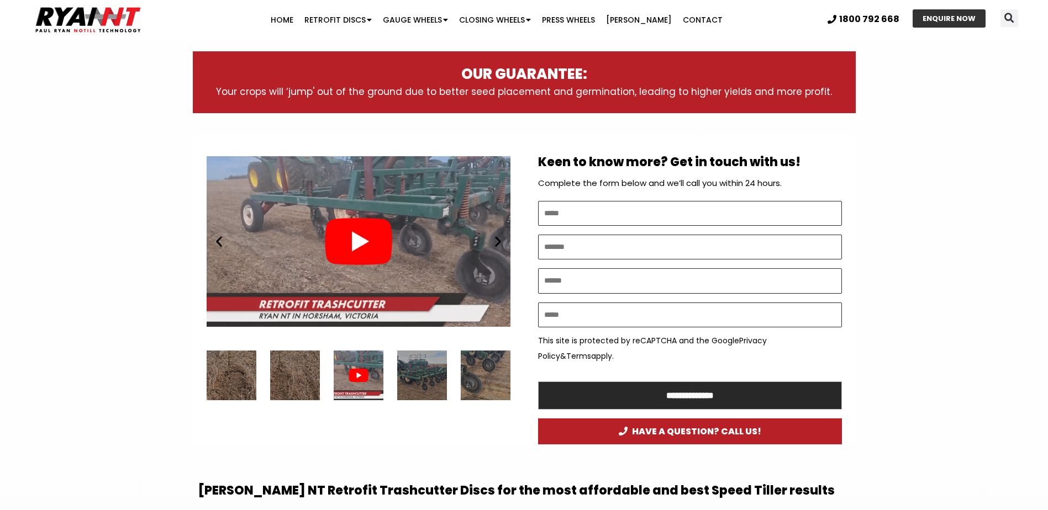
click at [497, 242] on icon "Next slide" at bounding box center [498, 242] width 14 height 14
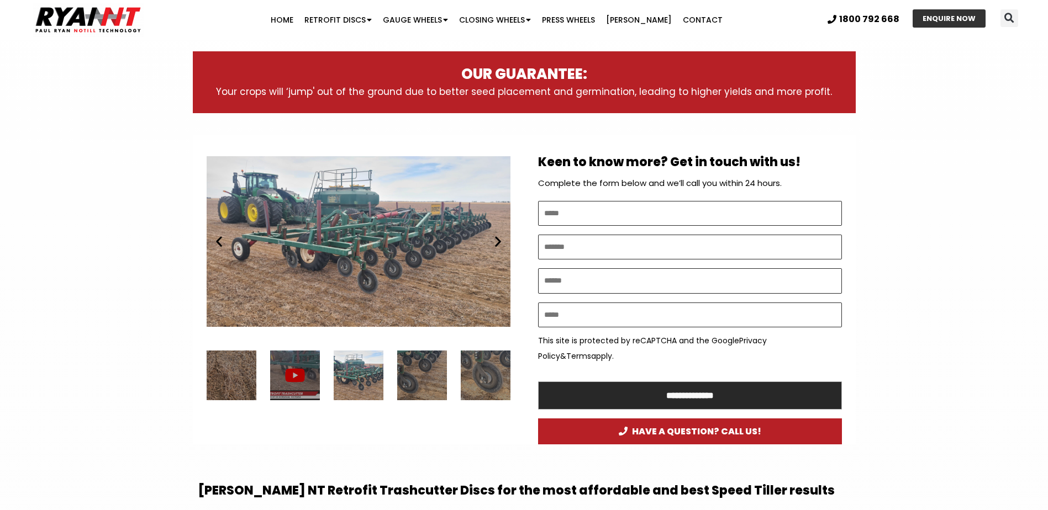
click at [497, 242] on icon "Next slide" at bounding box center [498, 242] width 14 height 14
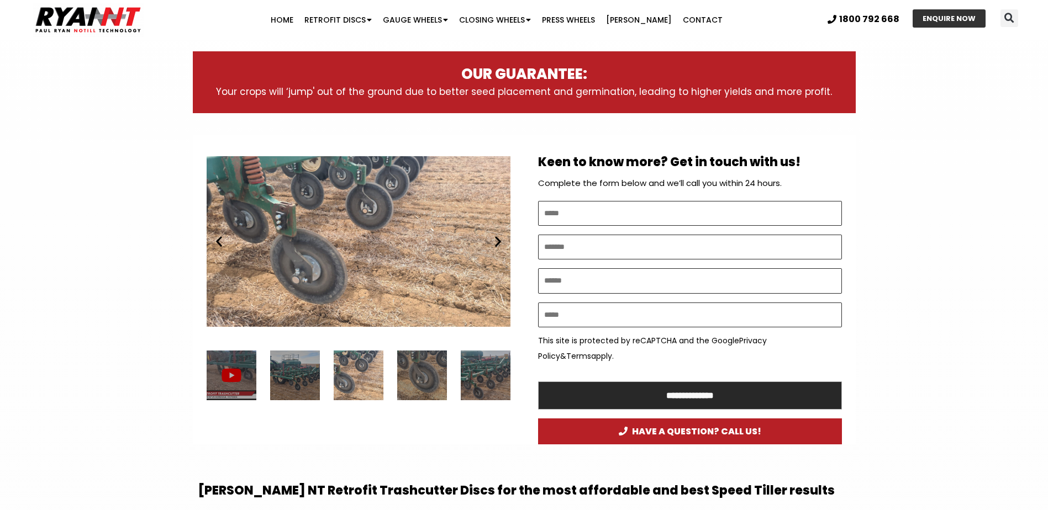
click at [497, 242] on icon "Next slide" at bounding box center [498, 242] width 14 height 14
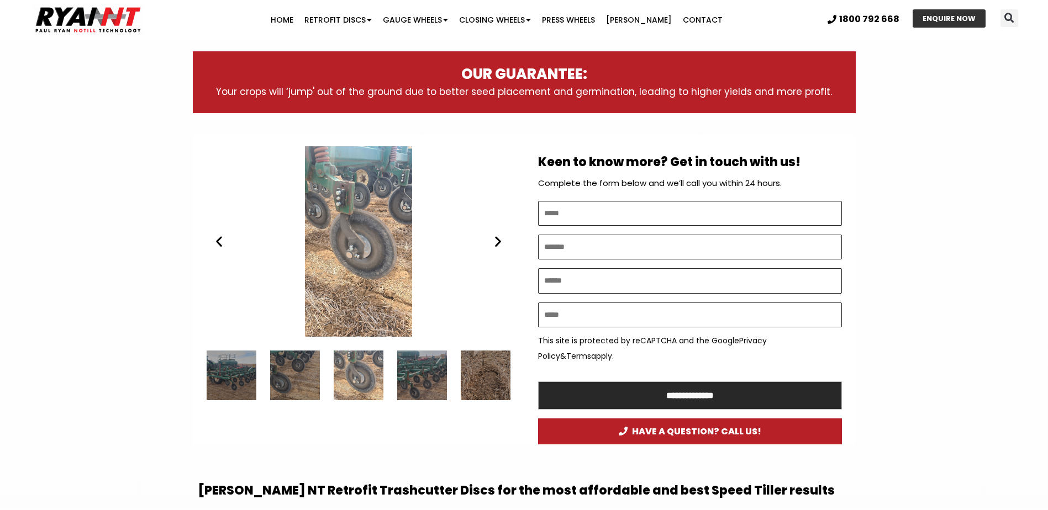
click at [497, 242] on icon "Next slide" at bounding box center [498, 242] width 14 height 14
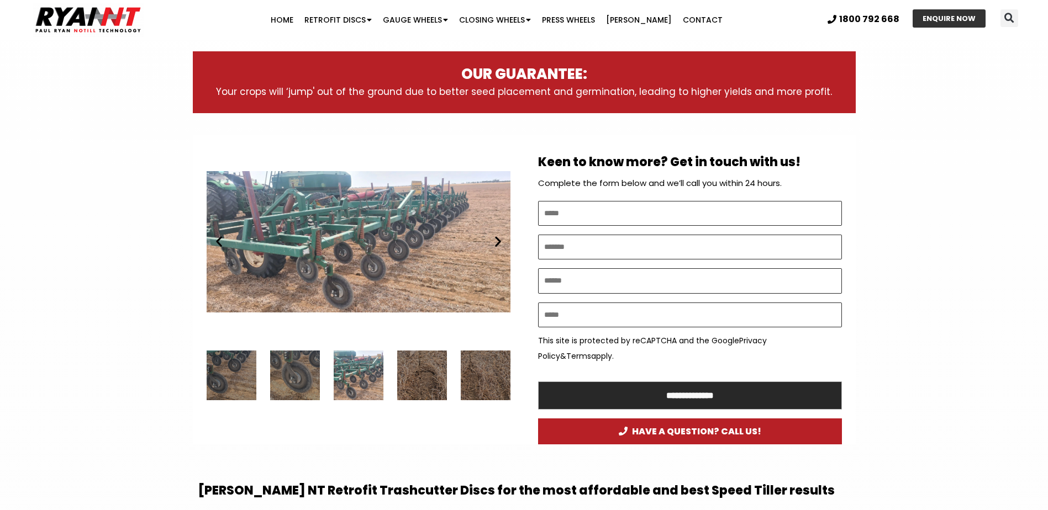
click at [497, 242] on icon "Next slide" at bounding box center [498, 242] width 14 height 14
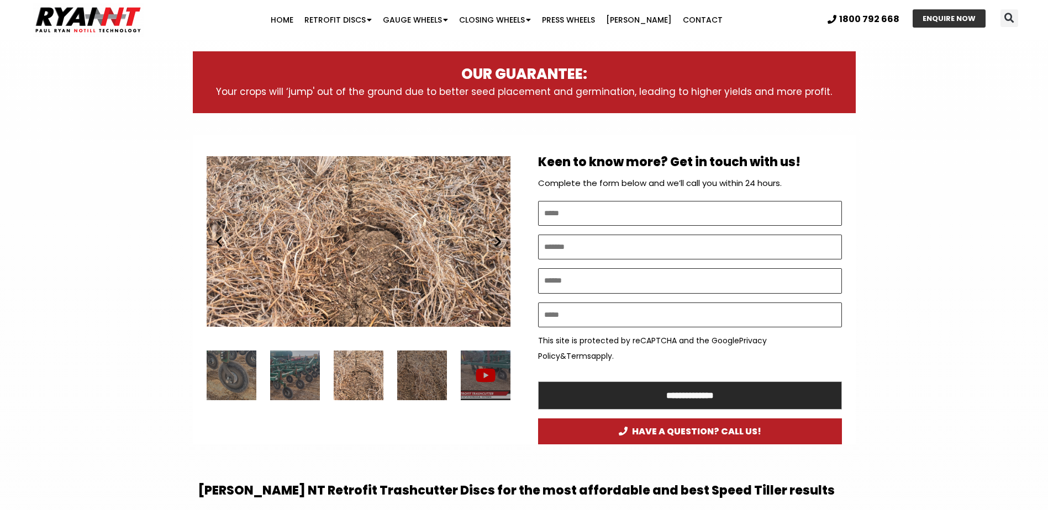
click at [497, 242] on icon "Next slide" at bounding box center [498, 242] width 14 height 14
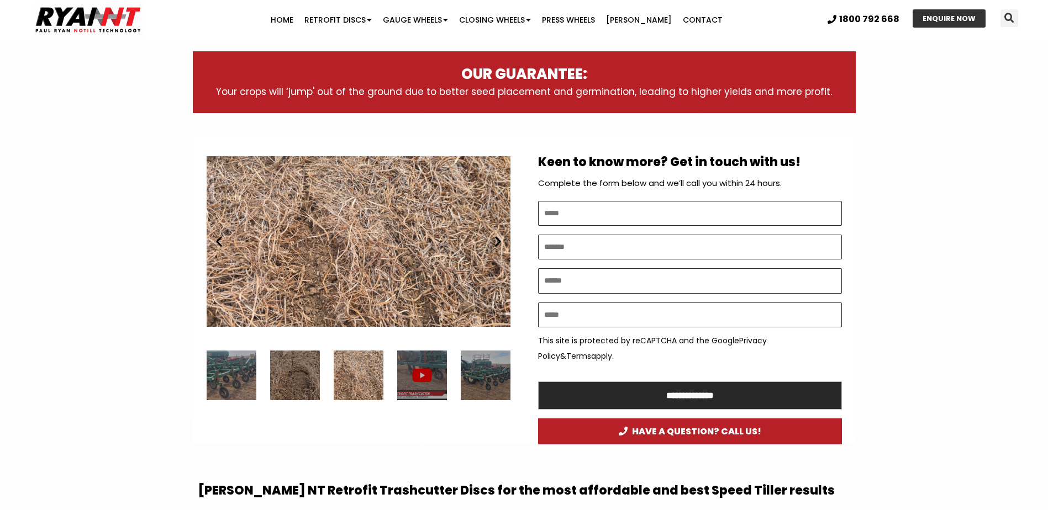
click at [497, 242] on icon "Next slide" at bounding box center [498, 242] width 14 height 14
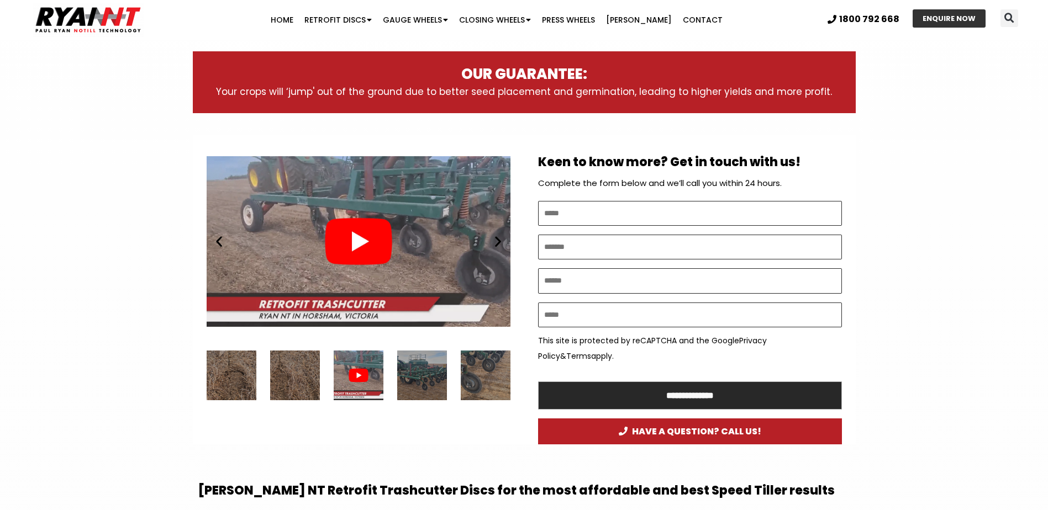
click at [361, 237] on div "Play" at bounding box center [359, 241] width 304 height 191
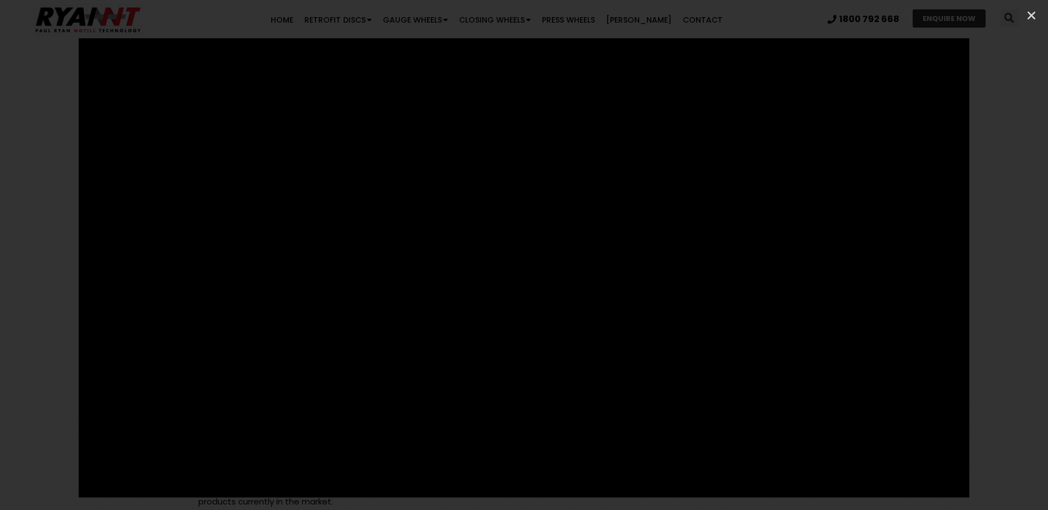
scroll to position [552, 0]
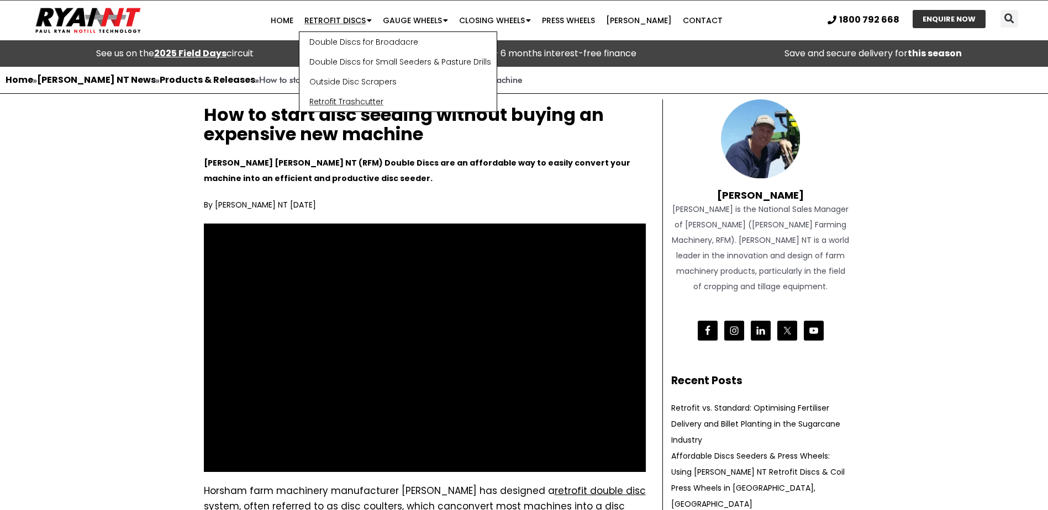
click at [348, 101] on link "Retrofit Trashcutter" at bounding box center [397, 102] width 197 height 20
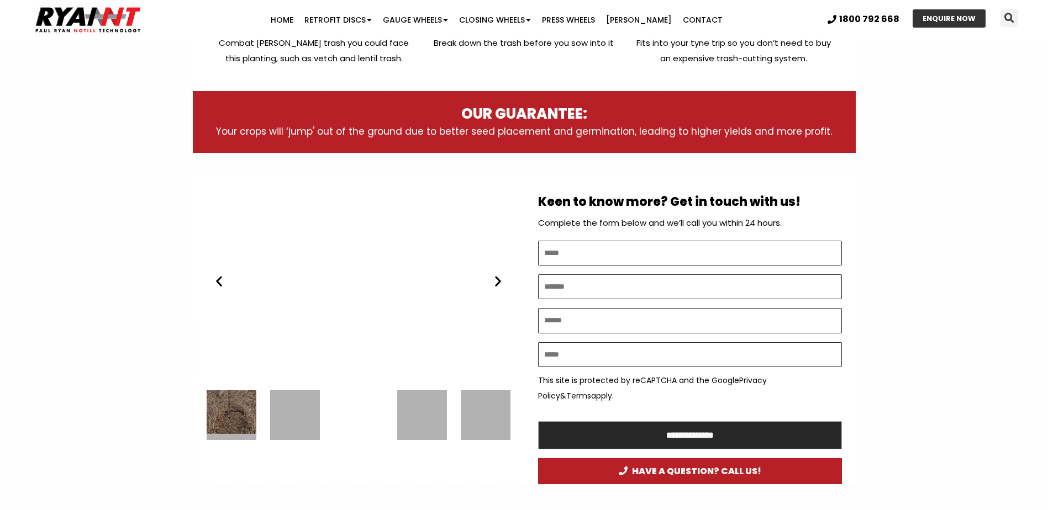
scroll to position [552, 0]
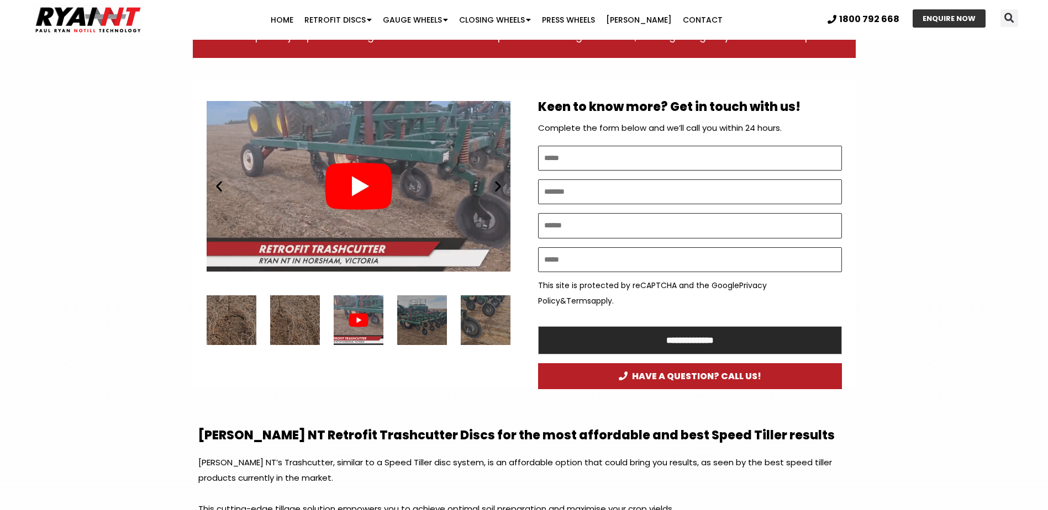
click at [363, 320] on div "RYAN NT Trashcutter - Speed tiller disc" at bounding box center [359, 321] width 50 height 50
click at [356, 184] on div "Play" at bounding box center [359, 186] width 304 height 191
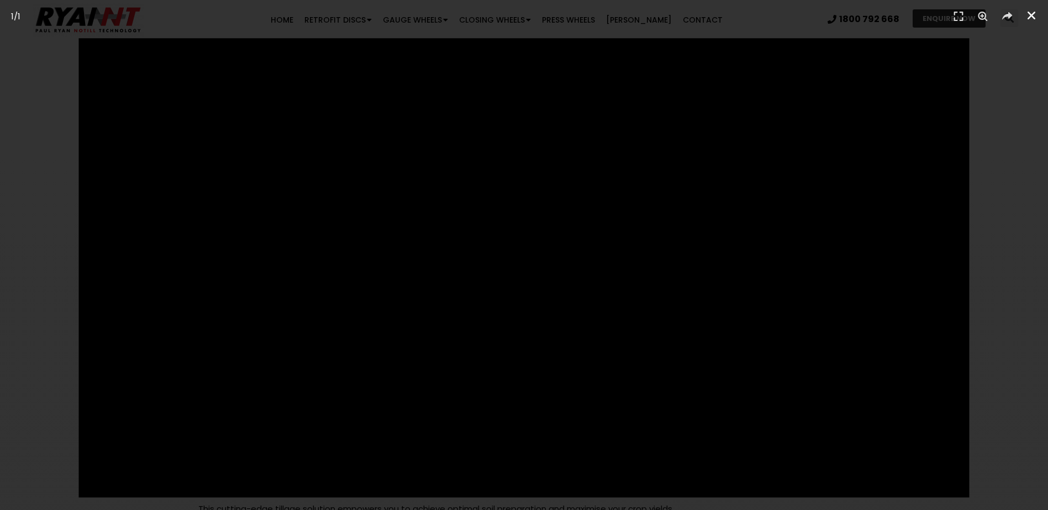
click at [1029, 14] on icon "Close (Esc)" at bounding box center [1031, 15] width 11 height 11
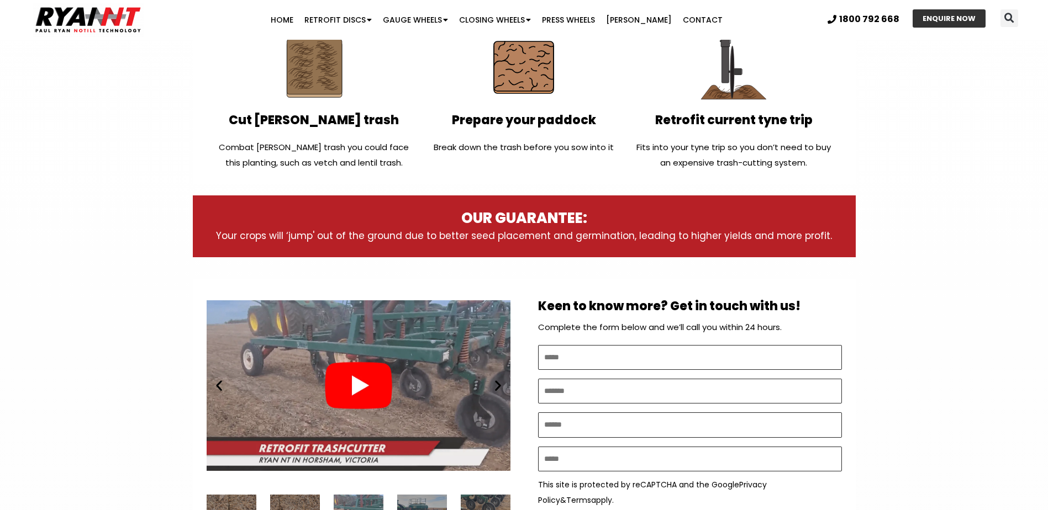
scroll to position [331, 0]
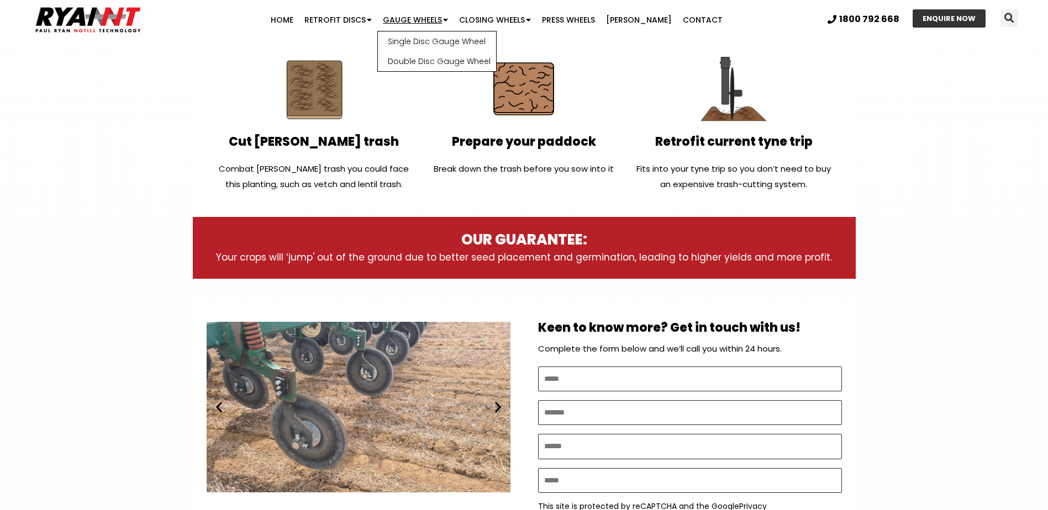
click at [421, 18] on link "Gauge Wheels" at bounding box center [415, 20] width 76 height 22
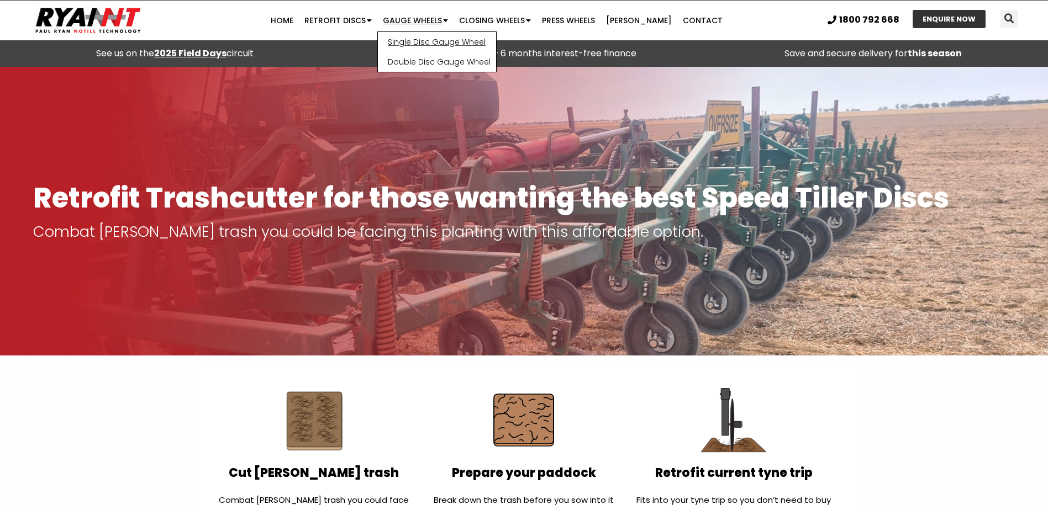
click at [434, 42] on link "Single Disc Gauge Wheel" at bounding box center [437, 42] width 118 height 20
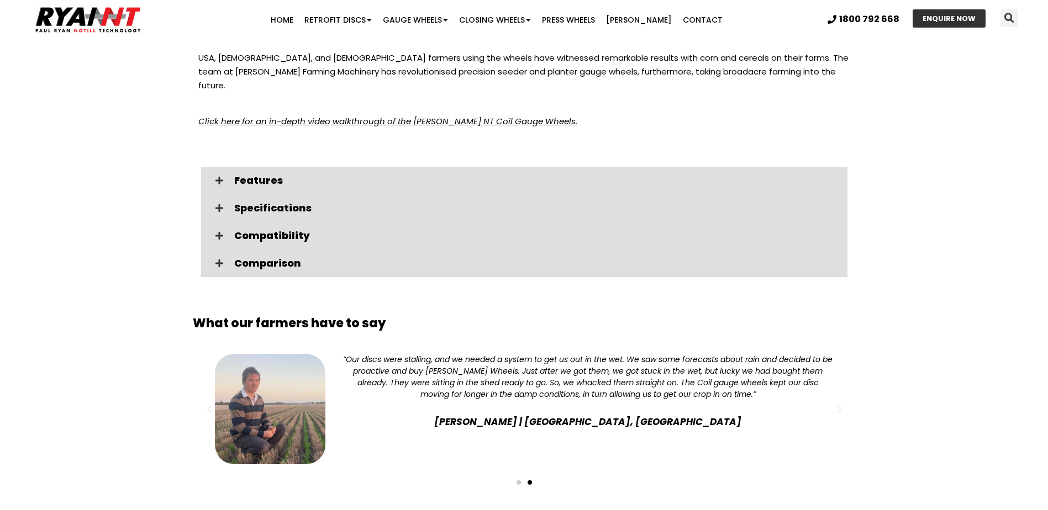
scroll to position [1823, 0]
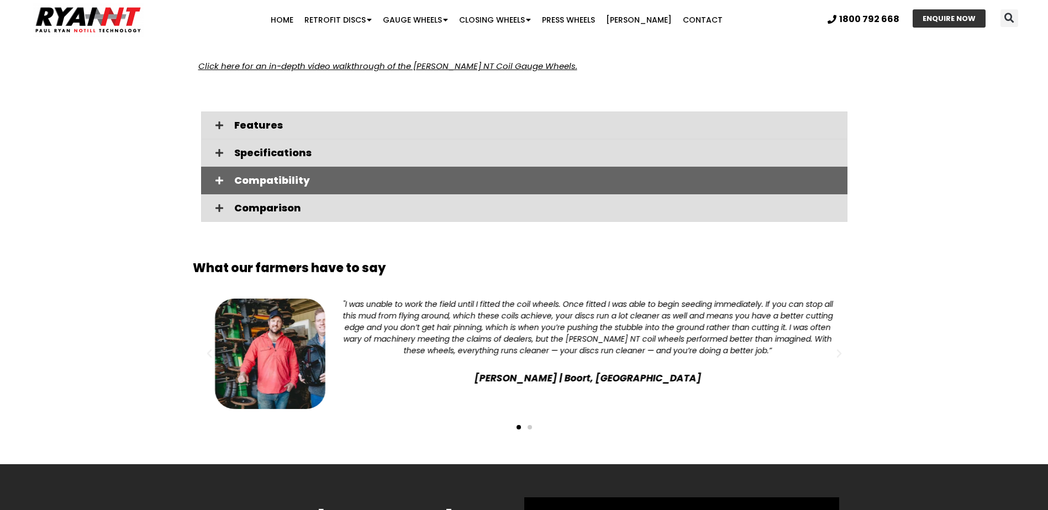
click at [268, 176] on span "Compatibility" at bounding box center [536, 181] width 604 height 10
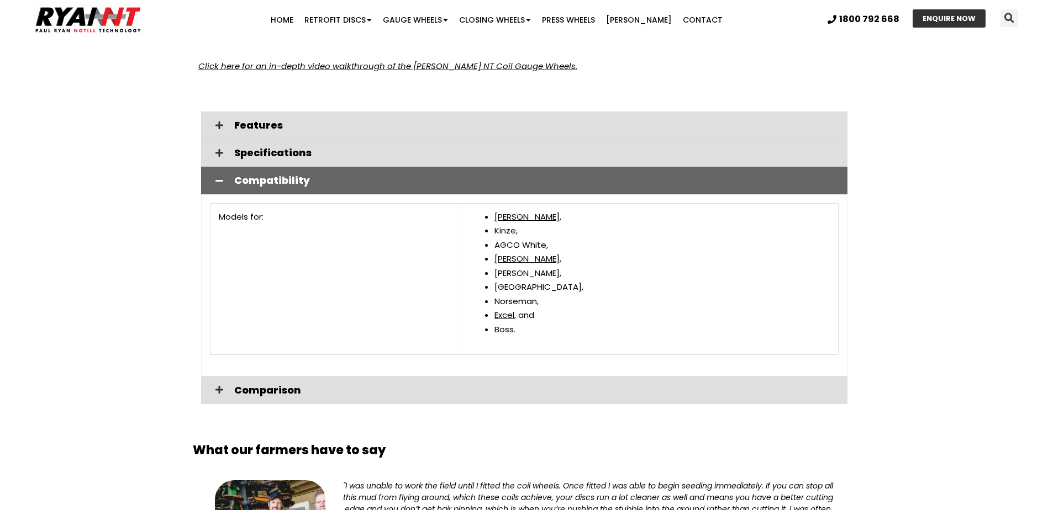
click at [268, 176] on span "Compatibility" at bounding box center [536, 181] width 604 height 10
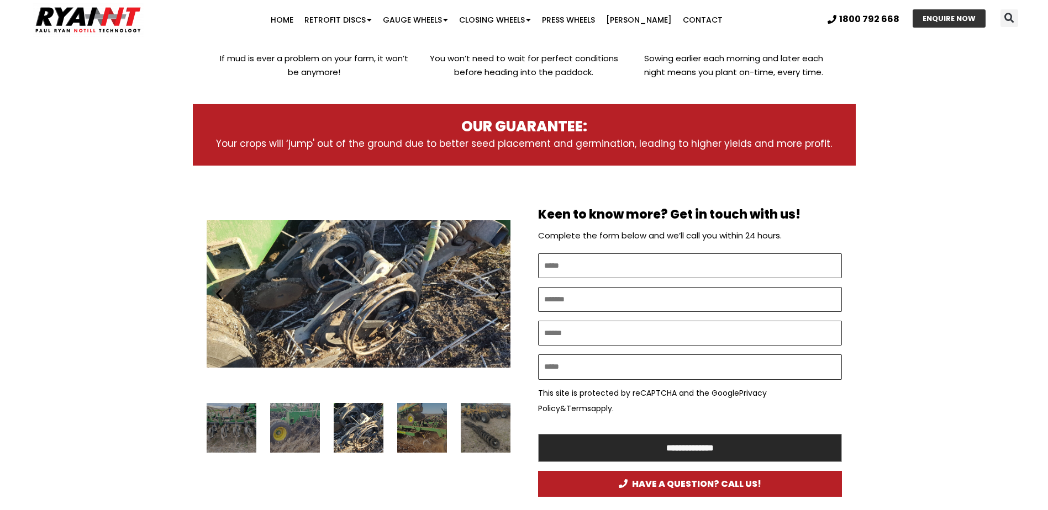
scroll to position [442, 0]
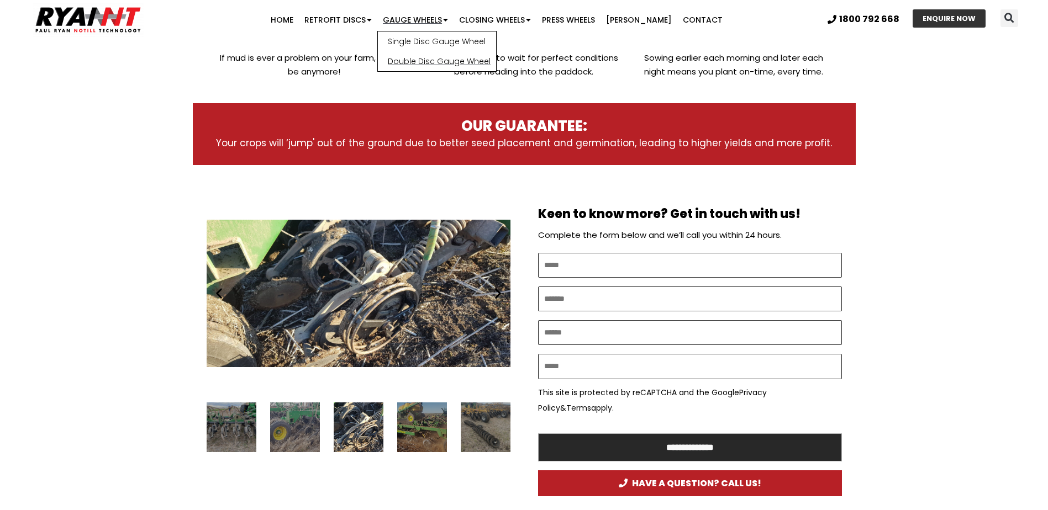
click at [429, 60] on link "Double Disc Gauge Wheel" at bounding box center [437, 61] width 118 height 20
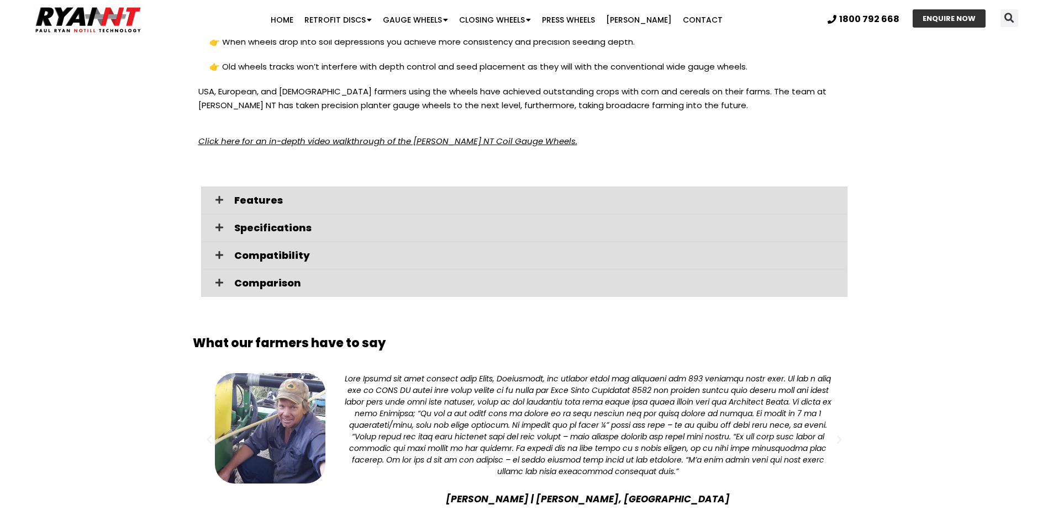
scroll to position [1933, 0]
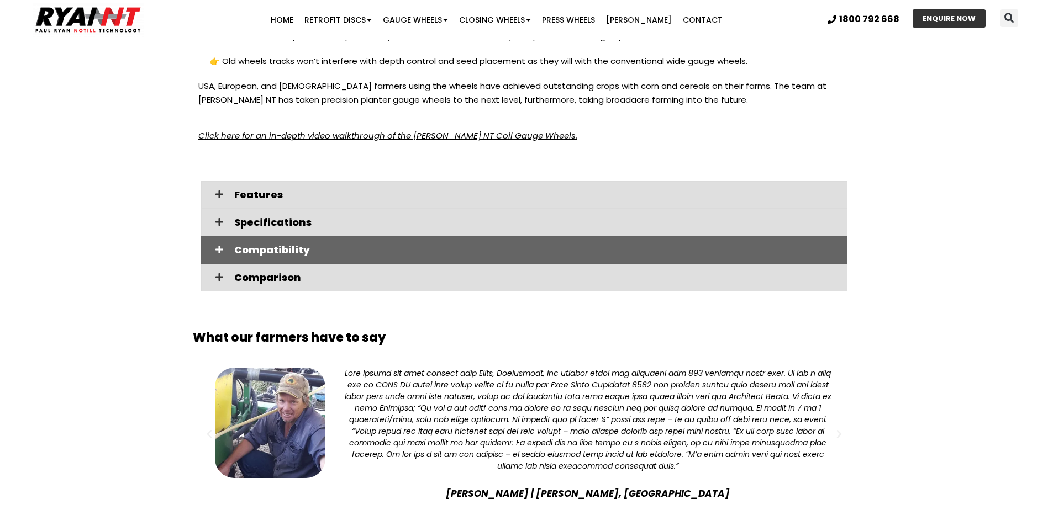
click at [287, 250] on span "Compatibility" at bounding box center [536, 250] width 604 height 10
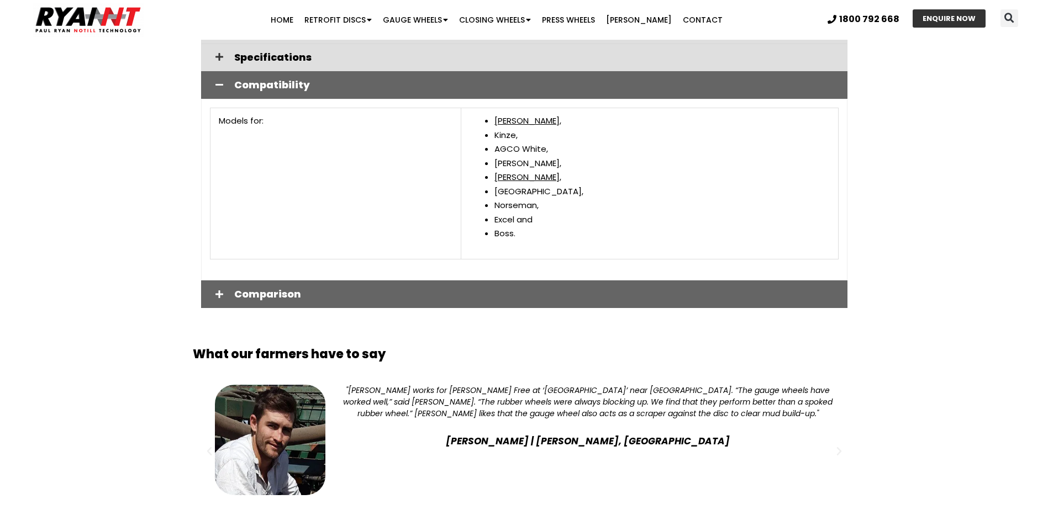
scroll to position [2099, 0]
click at [262, 293] on span "Comparison" at bounding box center [536, 294] width 604 height 10
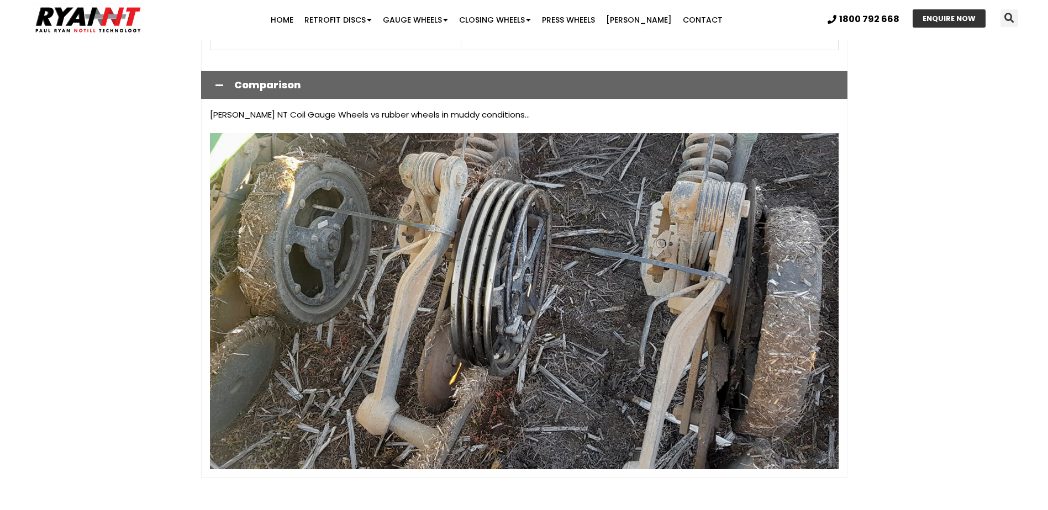
scroll to position [2154, 0]
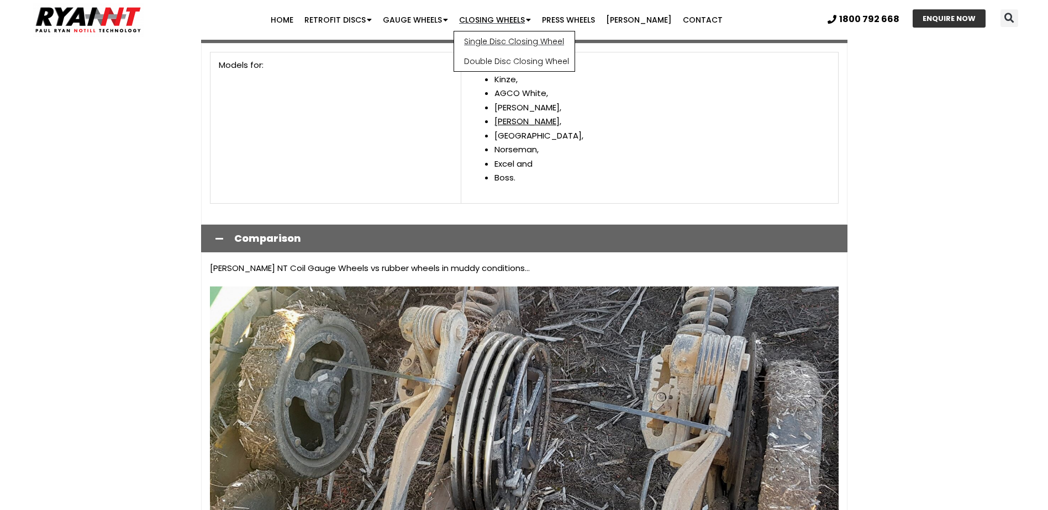
click at [497, 41] on link "Single Disc Closing Wheel" at bounding box center [514, 41] width 120 height 20
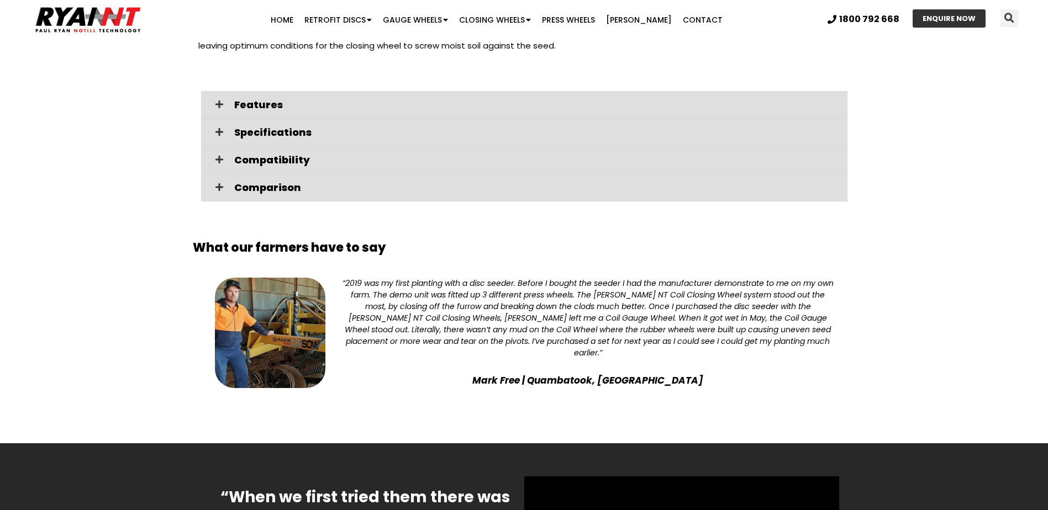
scroll to position [1657, 0]
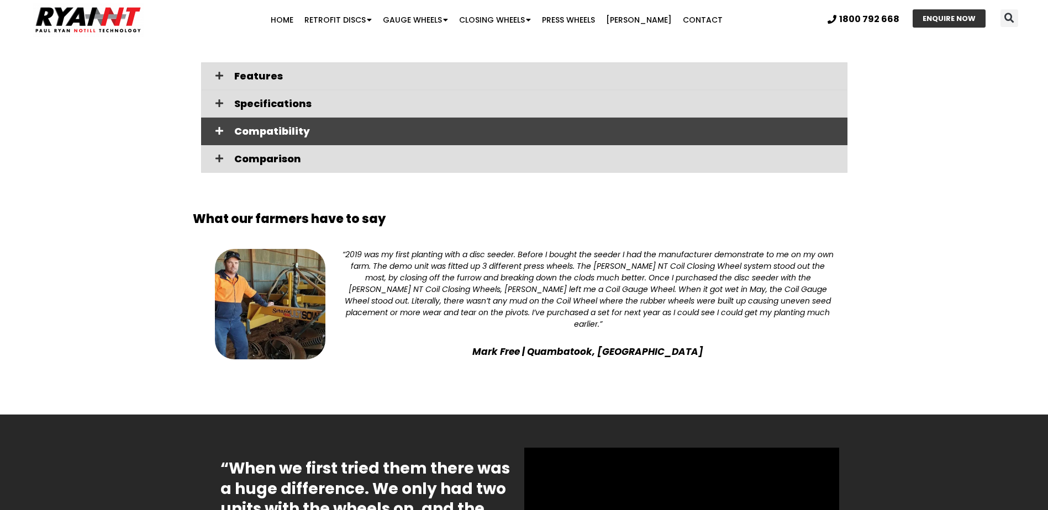
click at [293, 126] on span "Compatibility" at bounding box center [536, 131] width 604 height 10
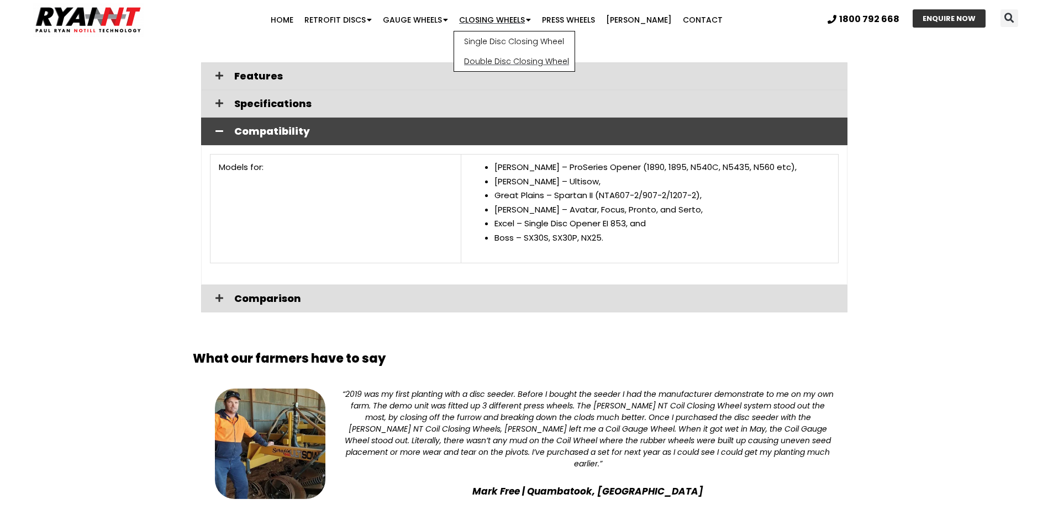
click at [486, 62] on link "Double Disc Closing Wheel" at bounding box center [514, 61] width 120 height 20
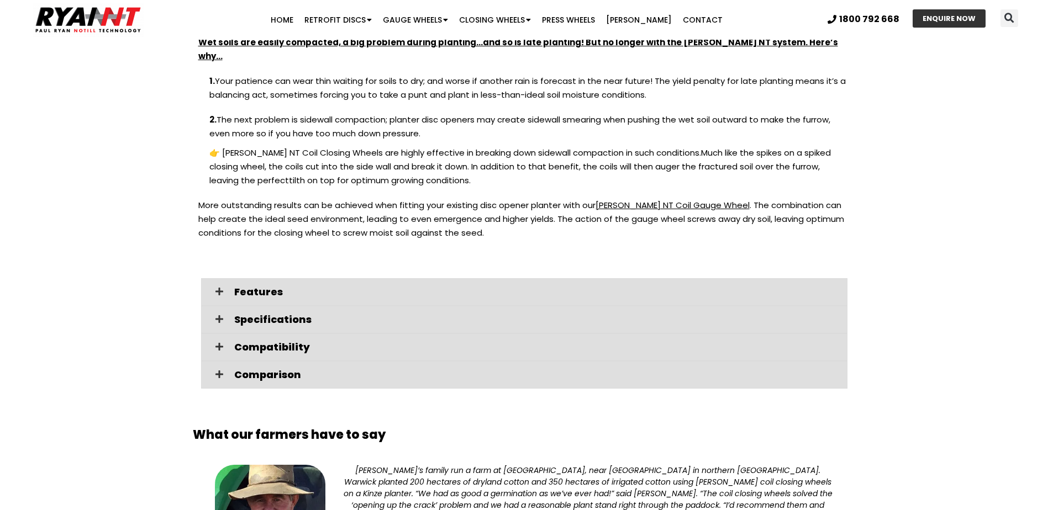
scroll to position [1602, 0]
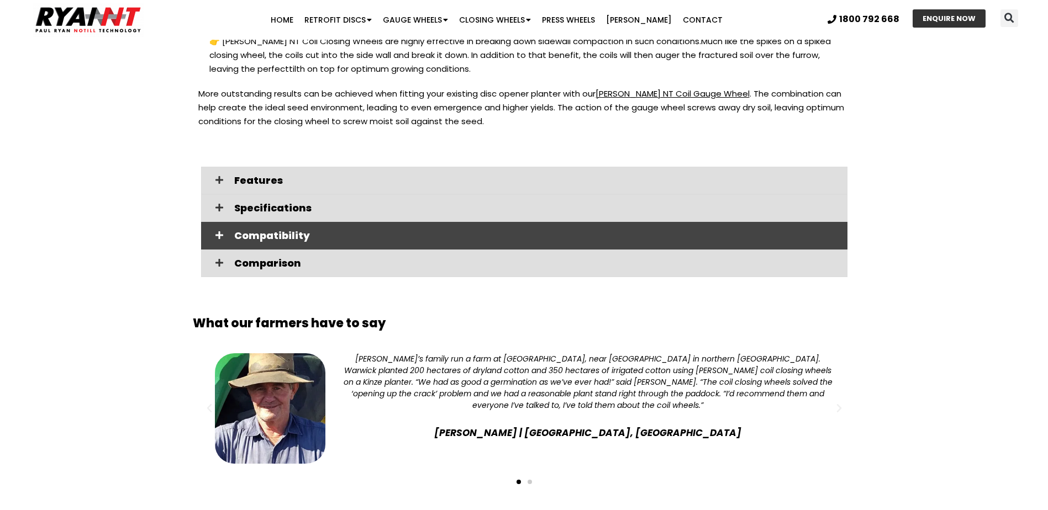
click at [276, 231] on span "Compatibility" at bounding box center [536, 236] width 604 height 10
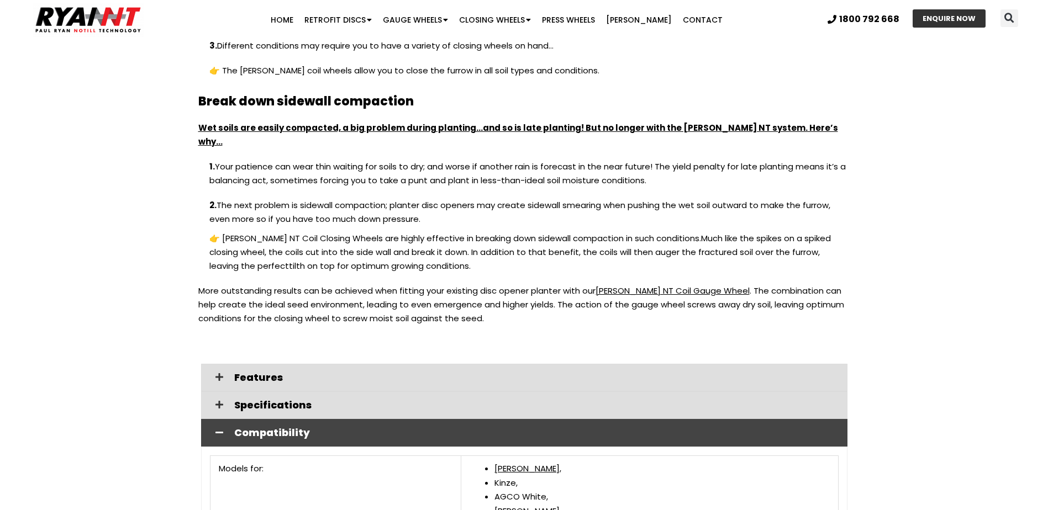
scroll to position [1270, 0]
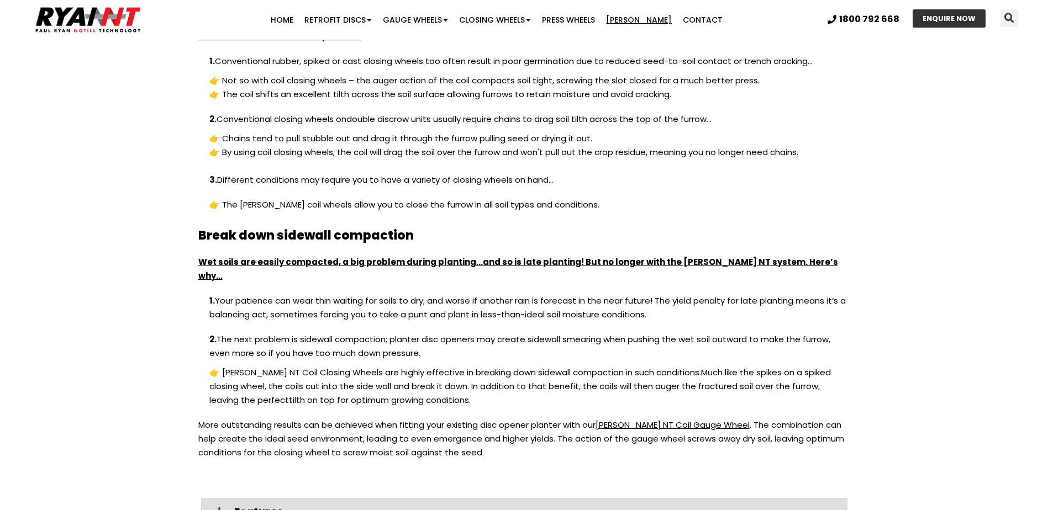
click at [641, 19] on link "[PERSON_NAME]" at bounding box center [638, 20] width 77 height 22
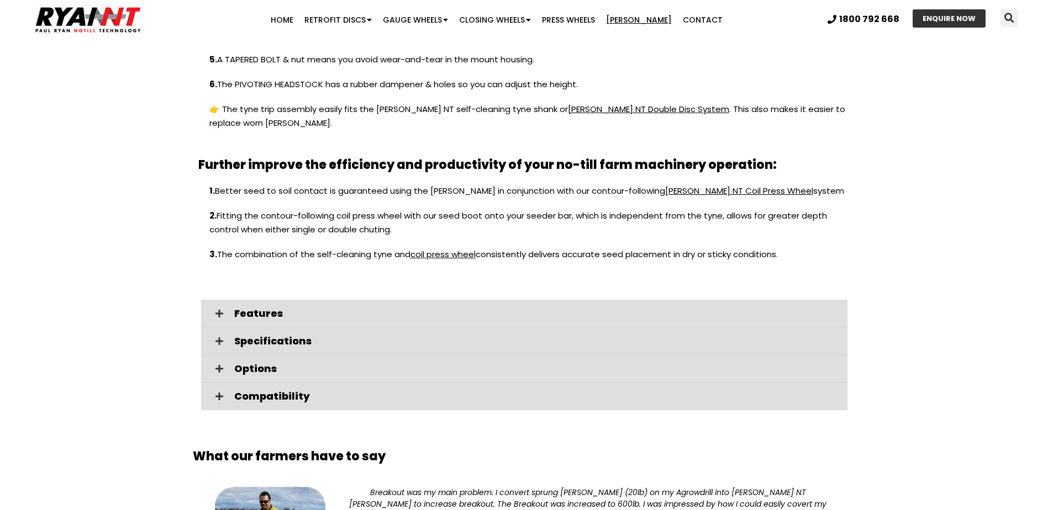
scroll to position [1215, 0]
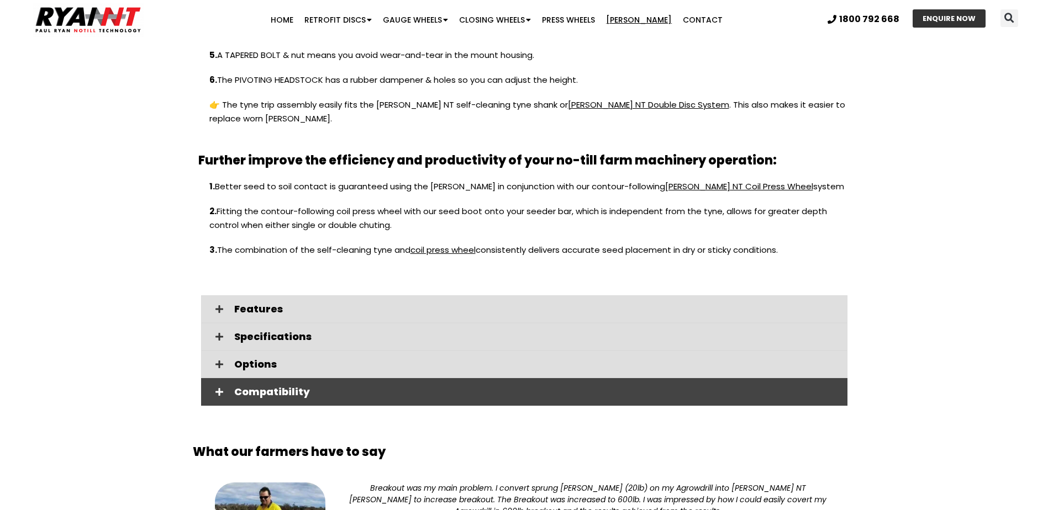
click at [262, 387] on span "Compatibility" at bounding box center [536, 392] width 604 height 10
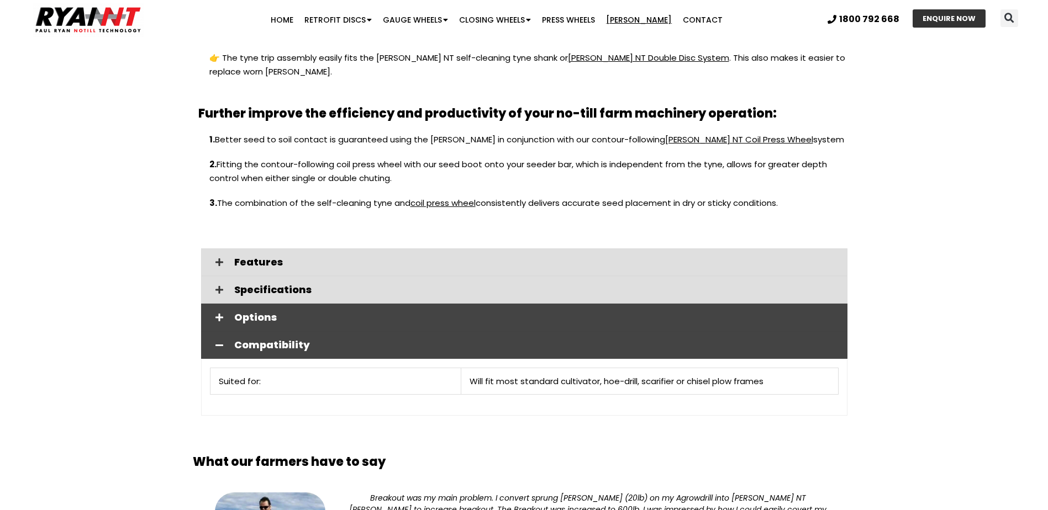
scroll to position [1326, 0]
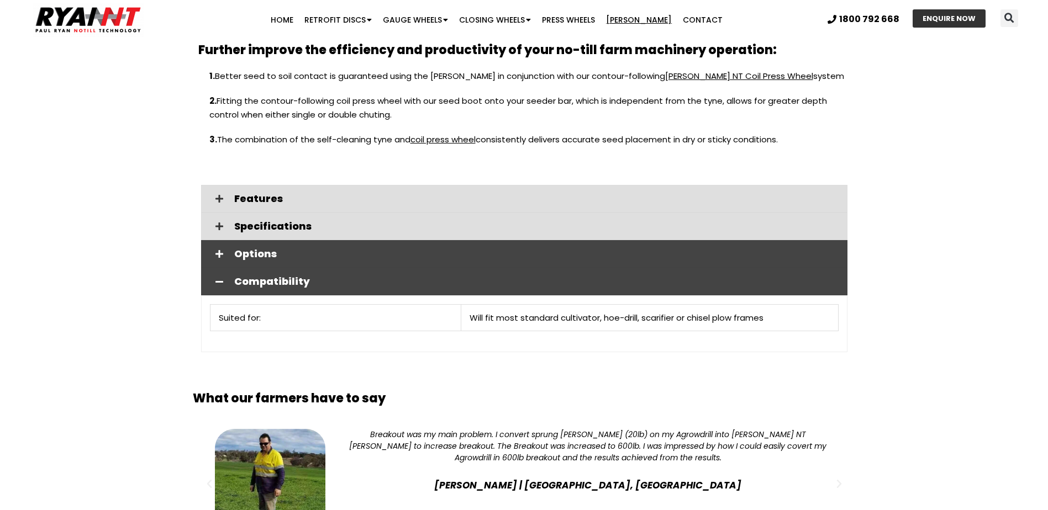
click at [256, 249] on span "Options" at bounding box center [536, 254] width 604 height 10
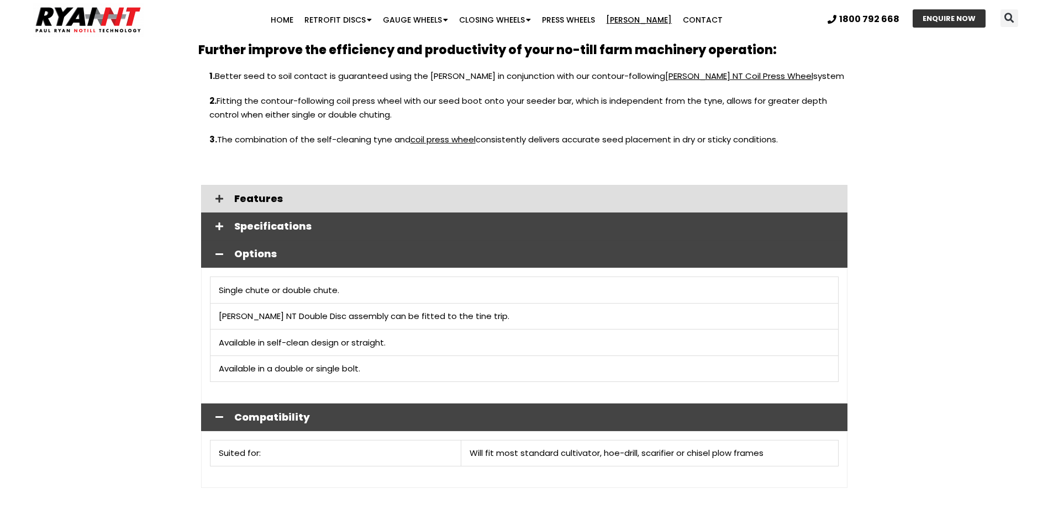
click at [270, 222] on span "Specifications" at bounding box center [536, 227] width 604 height 10
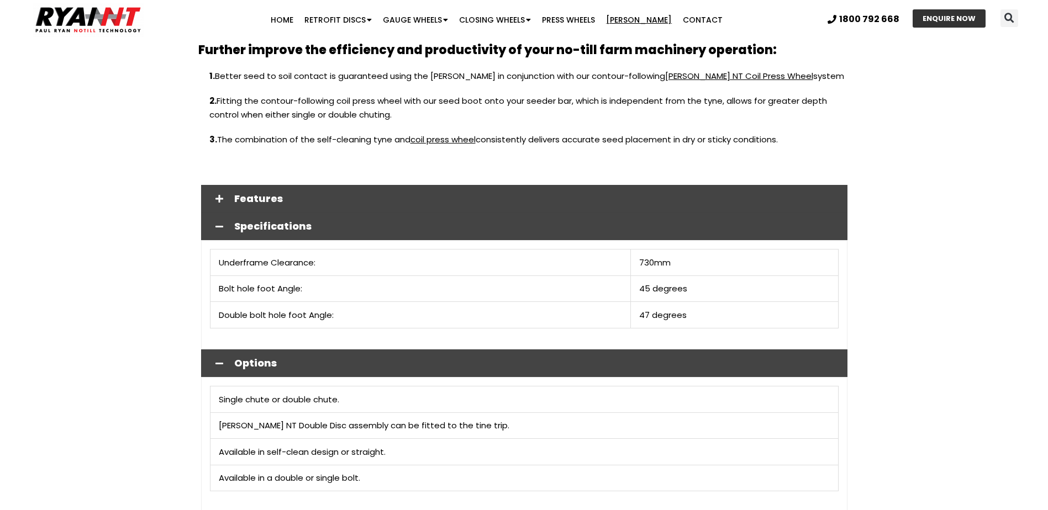
click at [254, 194] on span "Features" at bounding box center [536, 199] width 604 height 10
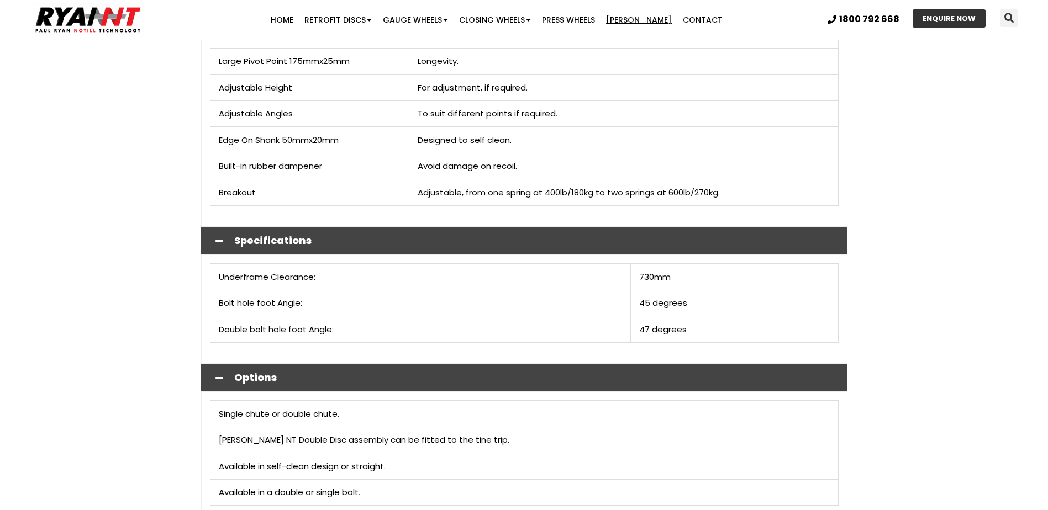
scroll to position [1547, 0]
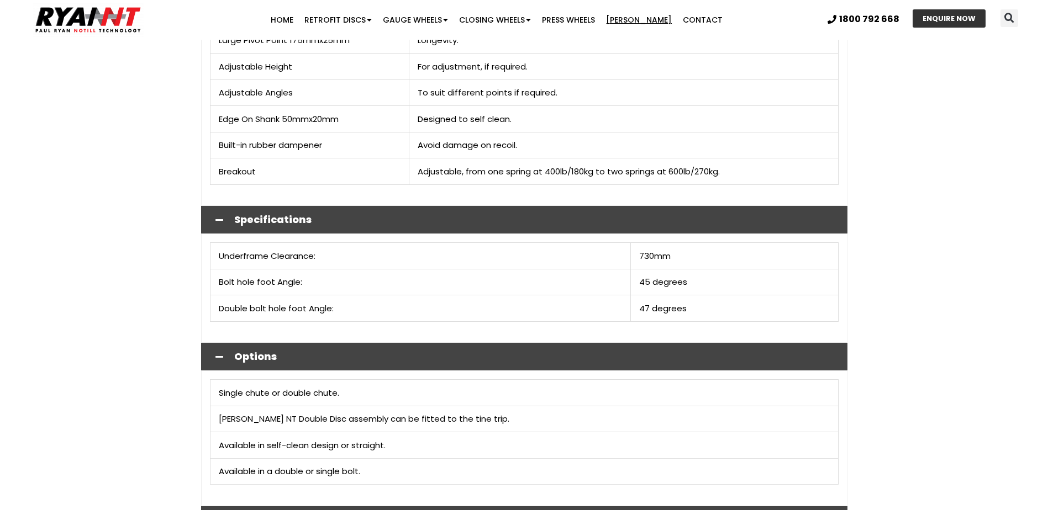
click at [297, 215] on span "Specifications" at bounding box center [536, 220] width 604 height 10
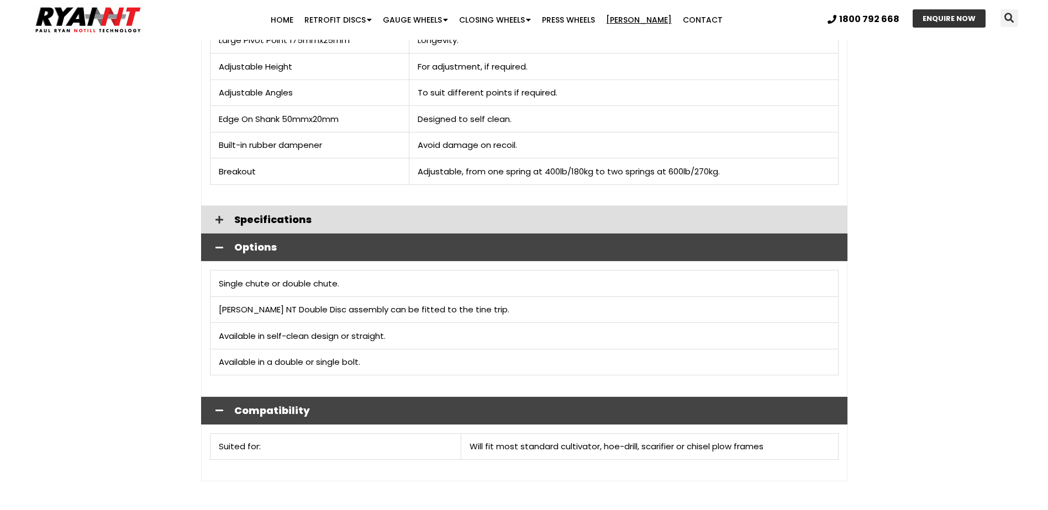
click at [281, 242] on span "Options" at bounding box center [536, 247] width 604 height 10
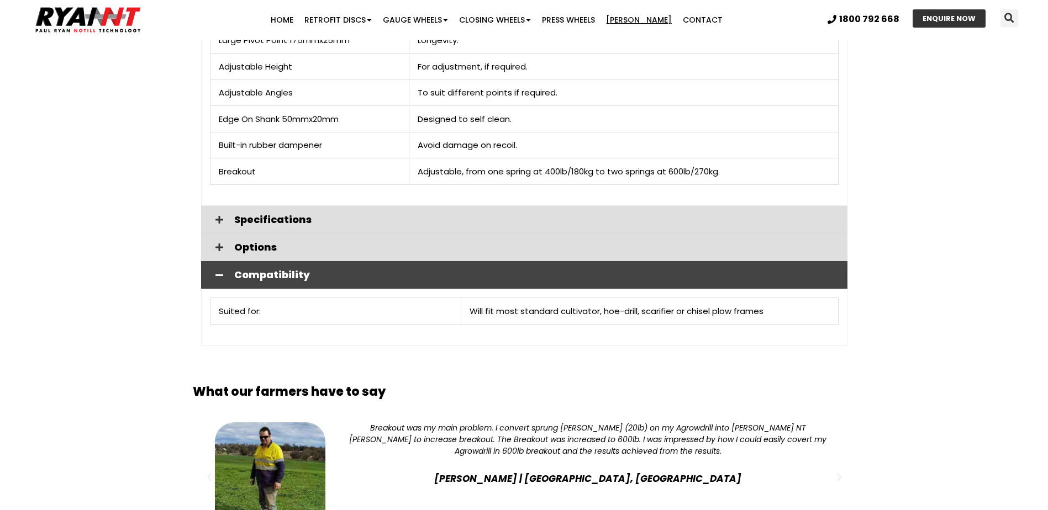
click at [272, 270] on span "Compatibility" at bounding box center [536, 275] width 604 height 10
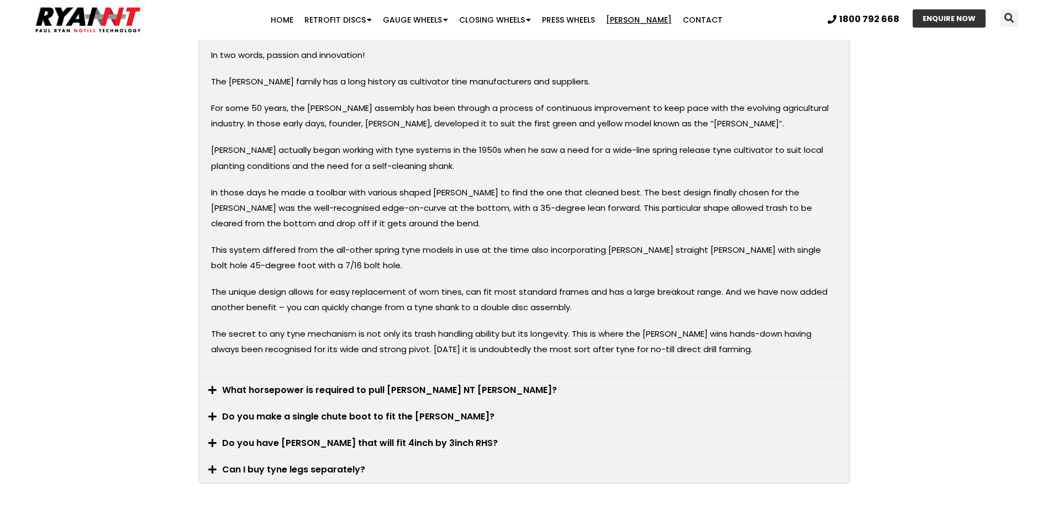
scroll to position [2265, 0]
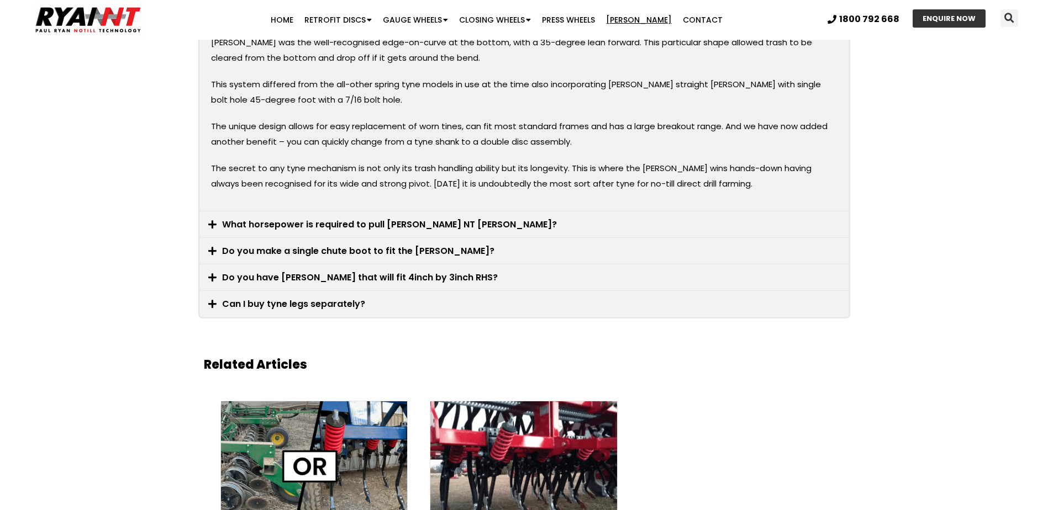
click at [355, 218] on link "What horsepower is required to pull RYAN NT tynes?" at bounding box center [389, 224] width 335 height 13
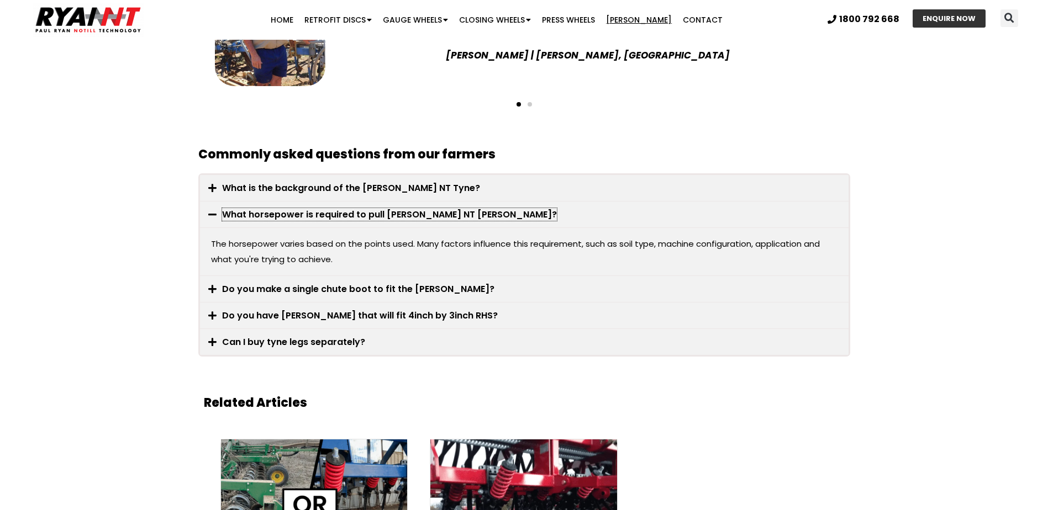
scroll to position [1933, 0]
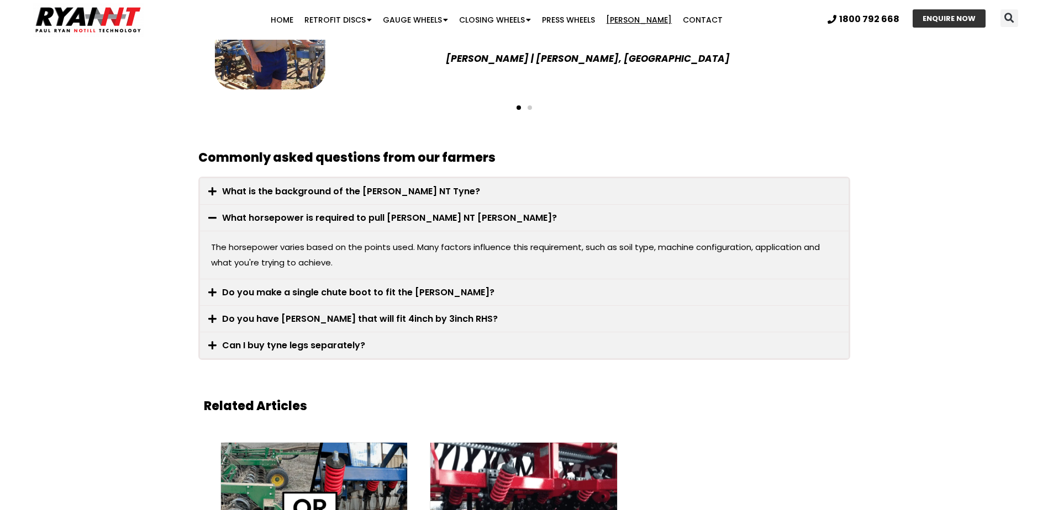
click at [331, 212] on link "What horsepower is required to pull RYAN NT tynes?" at bounding box center [389, 218] width 335 height 13
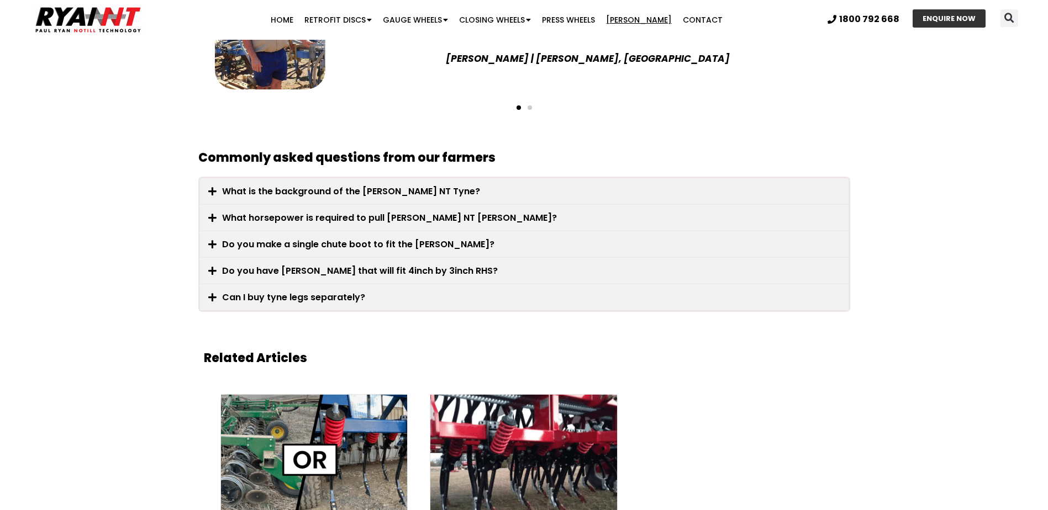
click at [321, 265] on link "Do you have tynes that will fit 4inch by 3inch RHS?" at bounding box center [360, 271] width 276 height 13
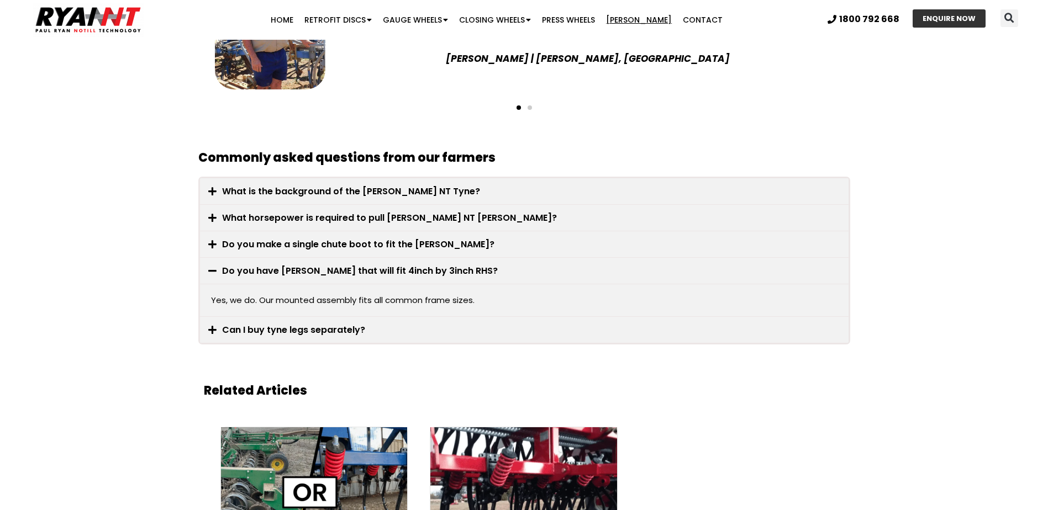
click at [321, 265] on link "Do you have tynes that will fit 4inch by 3inch RHS?" at bounding box center [360, 271] width 276 height 13
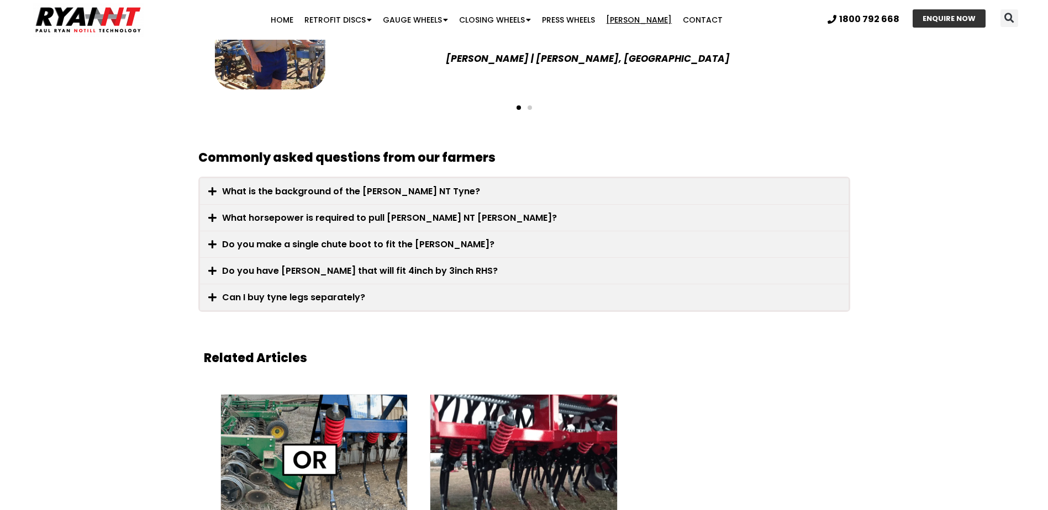
click at [321, 291] on link "Can I buy tyne legs separately?" at bounding box center [293, 297] width 143 height 13
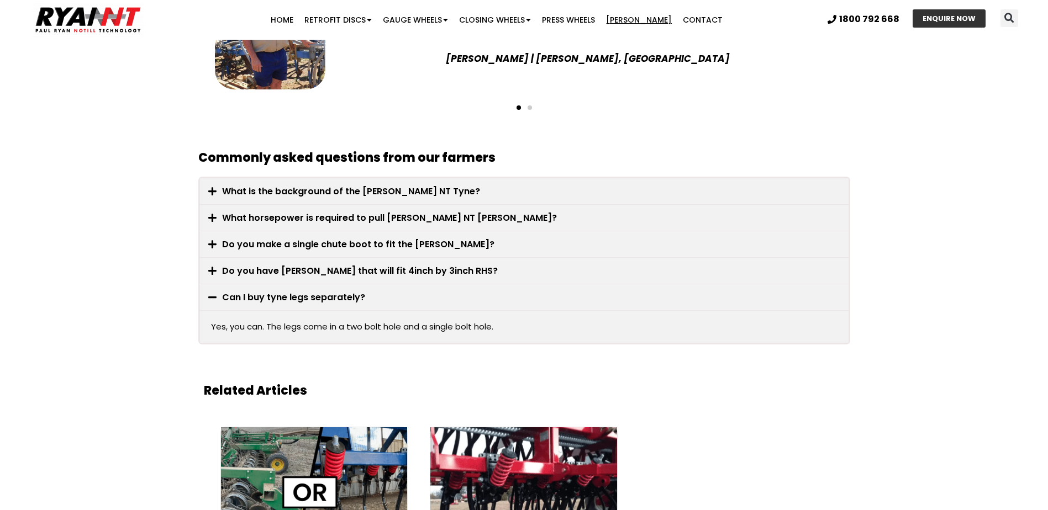
click at [321, 291] on link "Can I buy tyne legs separately?" at bounding box center [293, 297] width 143 height 13
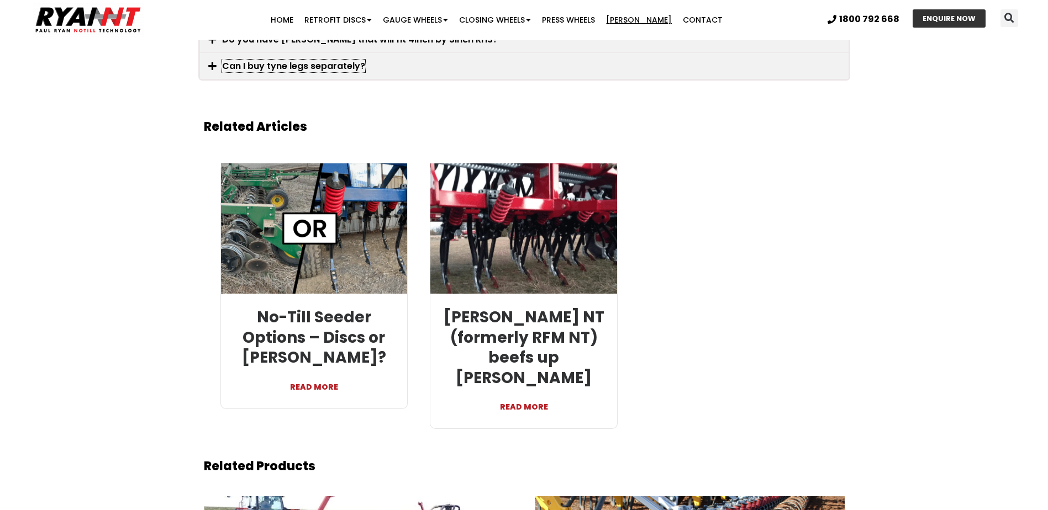
scroll to position [2210, 0]
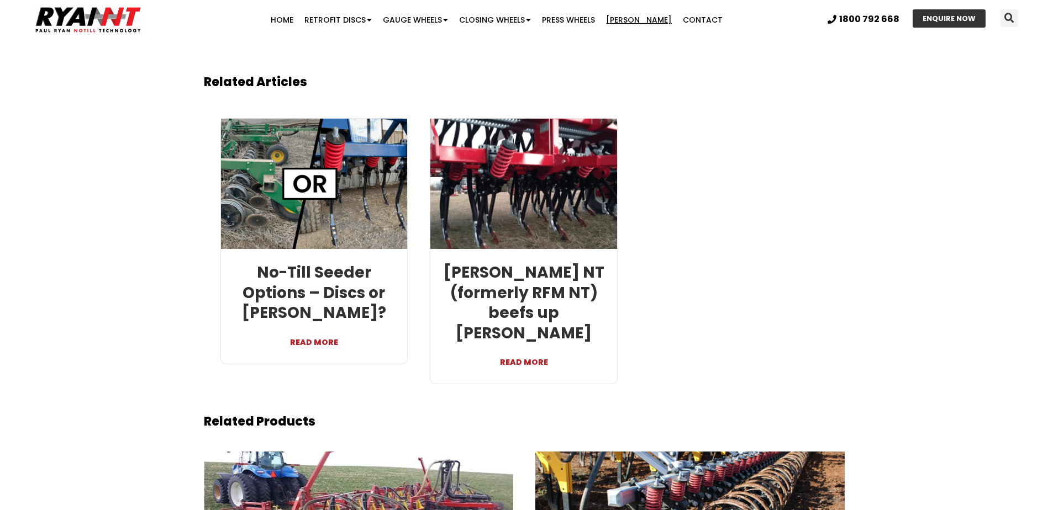
click at [310, 329] on link "READ MORE" at bounding box center [314, 337] width 170 height 27
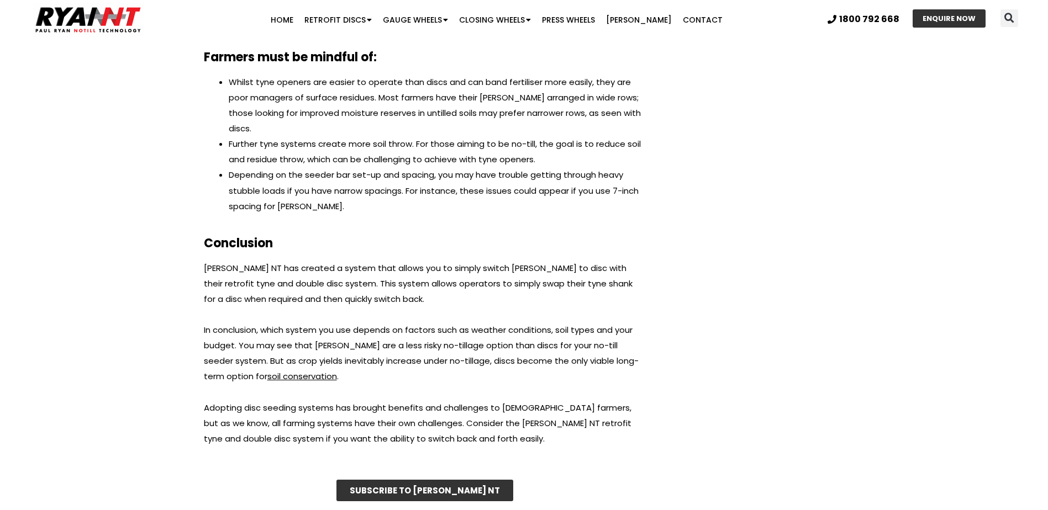
scroll to position [3204, 0]
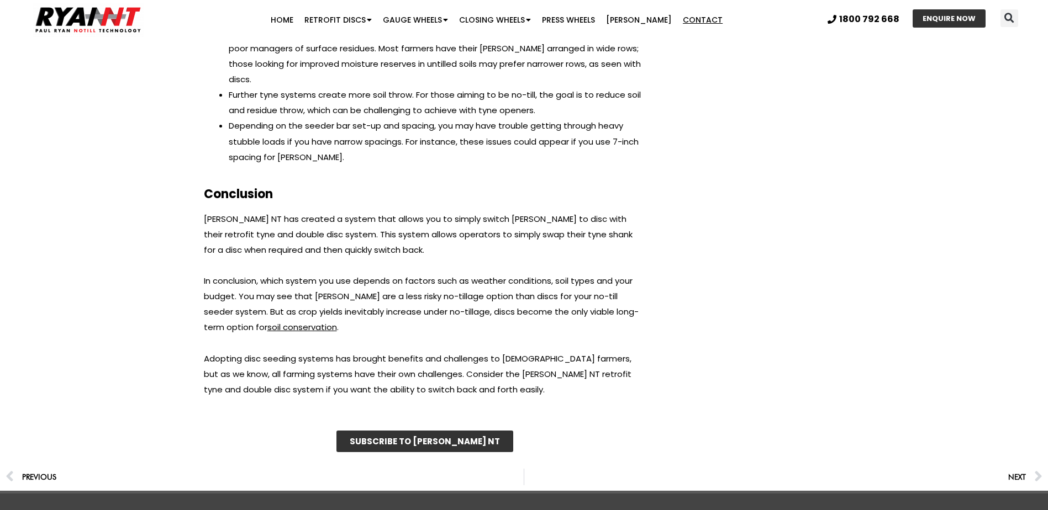
click at [691, 19] on link "Contact" at bounding box center [702, 20] width 51 height 22
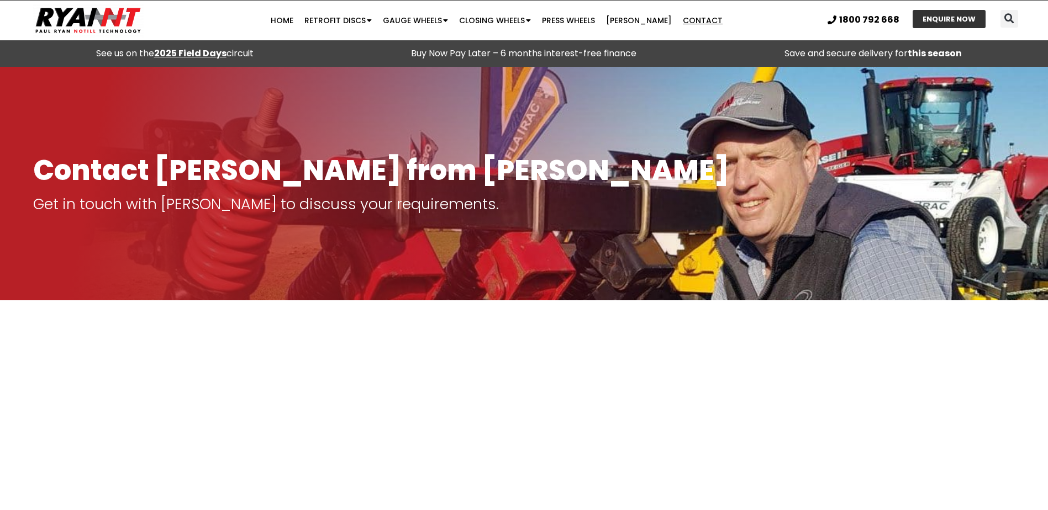
click at [200, 52] on strong "2025 Field Days" at bounding box center [190, 53] width 72 height 13
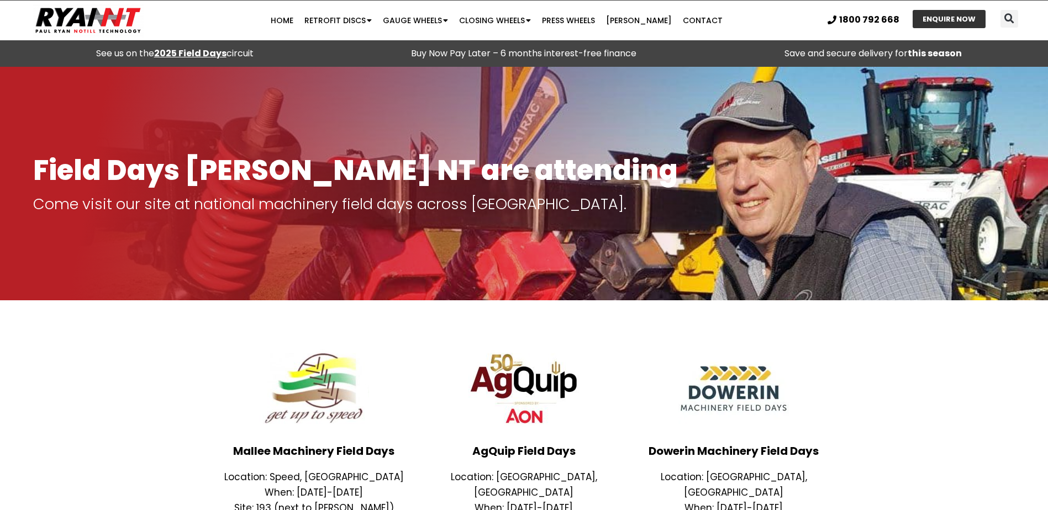
click at [943, 17] on span "ENQUIRE NOW" at bounding box center [948, 18] width 53 height 7
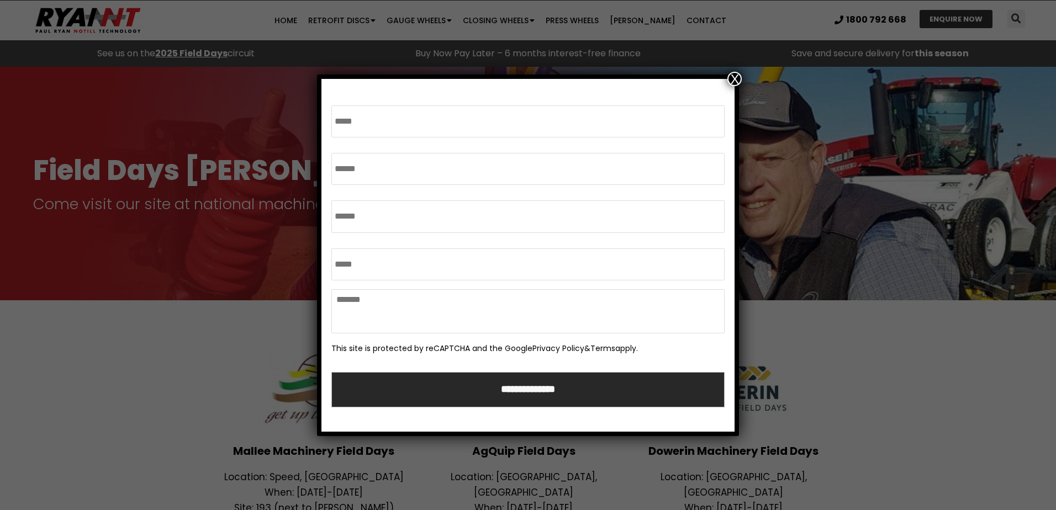
click at [730, 78] on button "X" at bounding box center [734, 79] width 14 height 14
